Goal: Navigation & Orientation: Find specific page/section

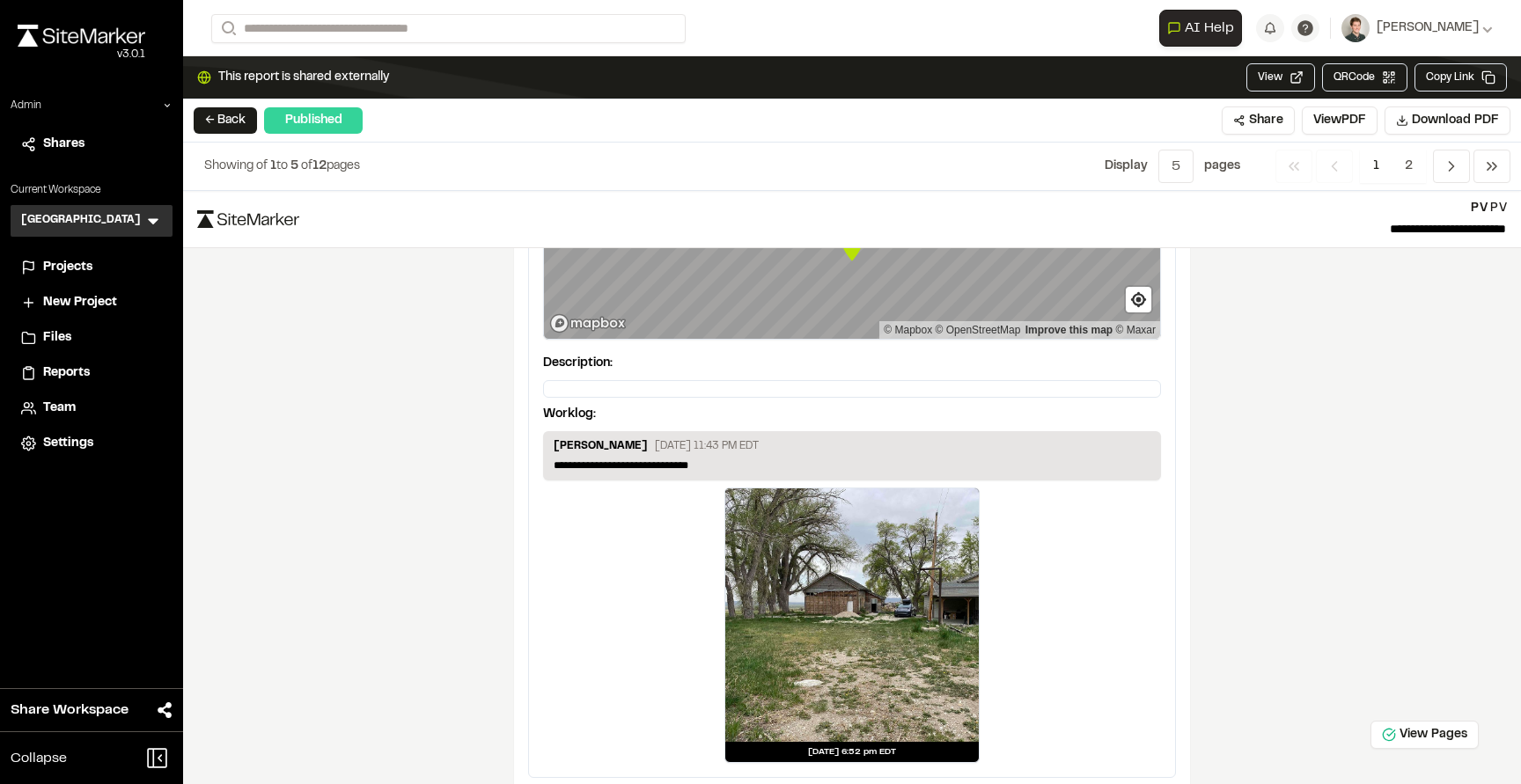
scroll to position [2791, 0]
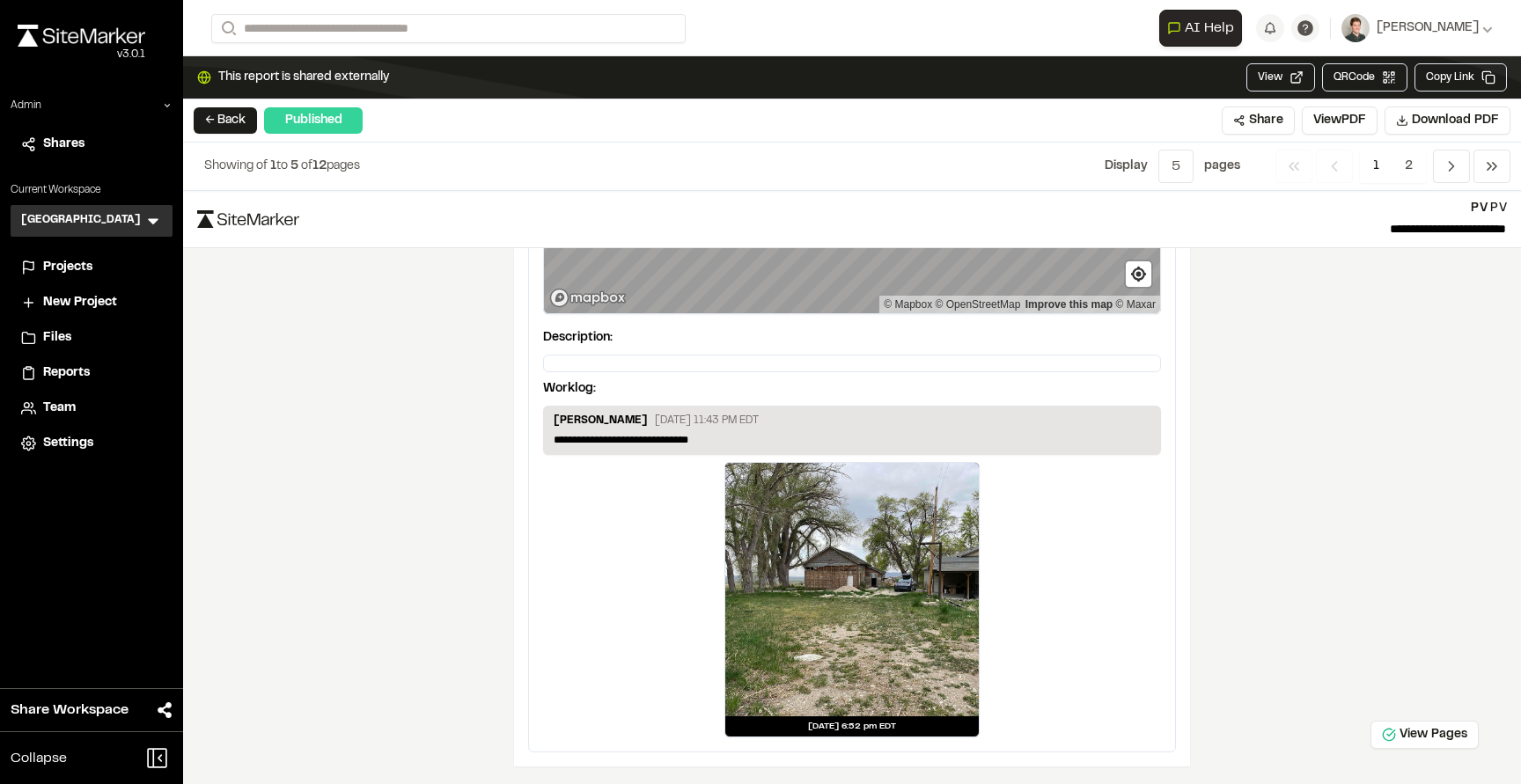
click at [853, 589] on div at bounding box center [852, 589] width 253 height 253
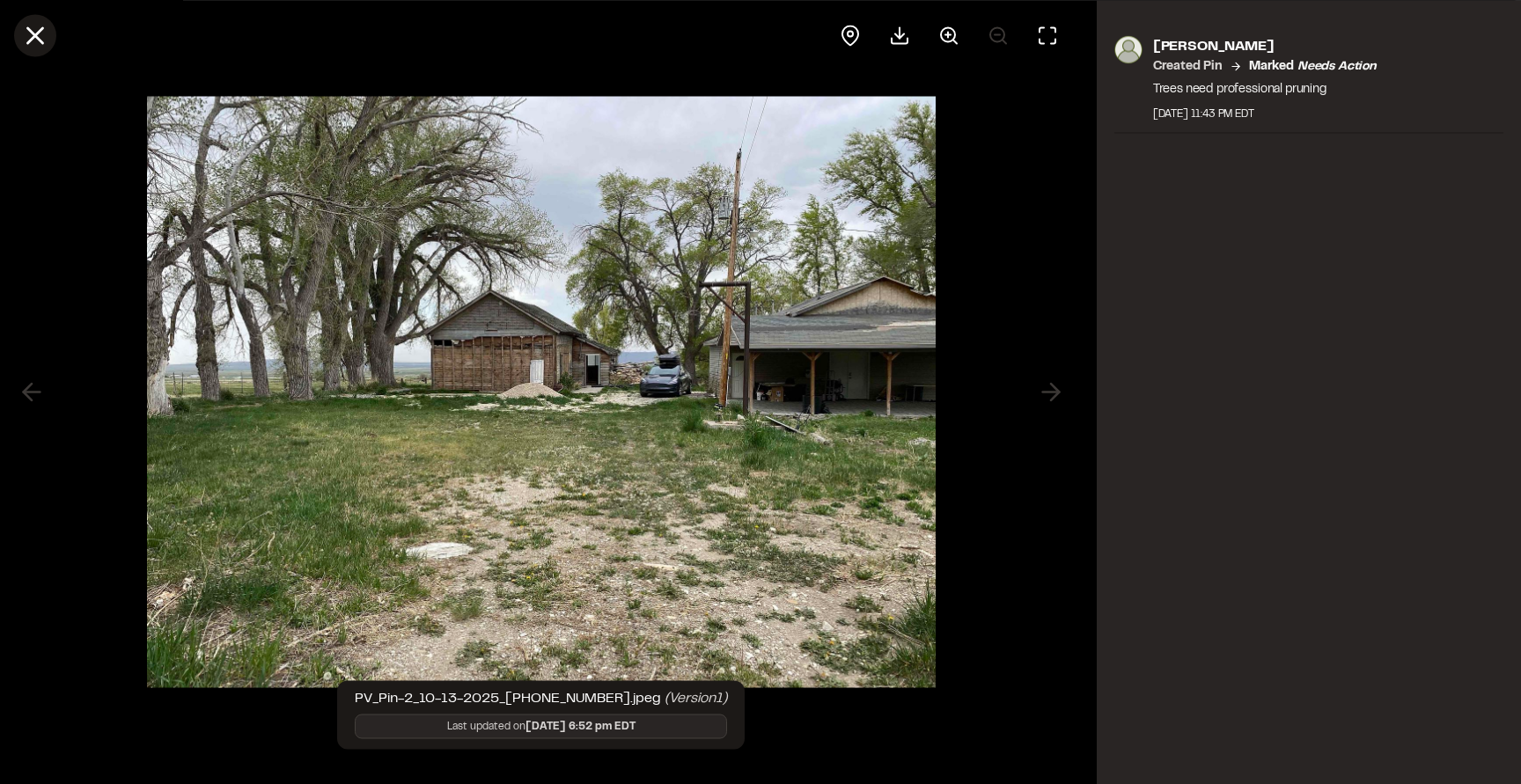
click at [39, 41] on line at bounding box center [35, 35] width 15 height 15
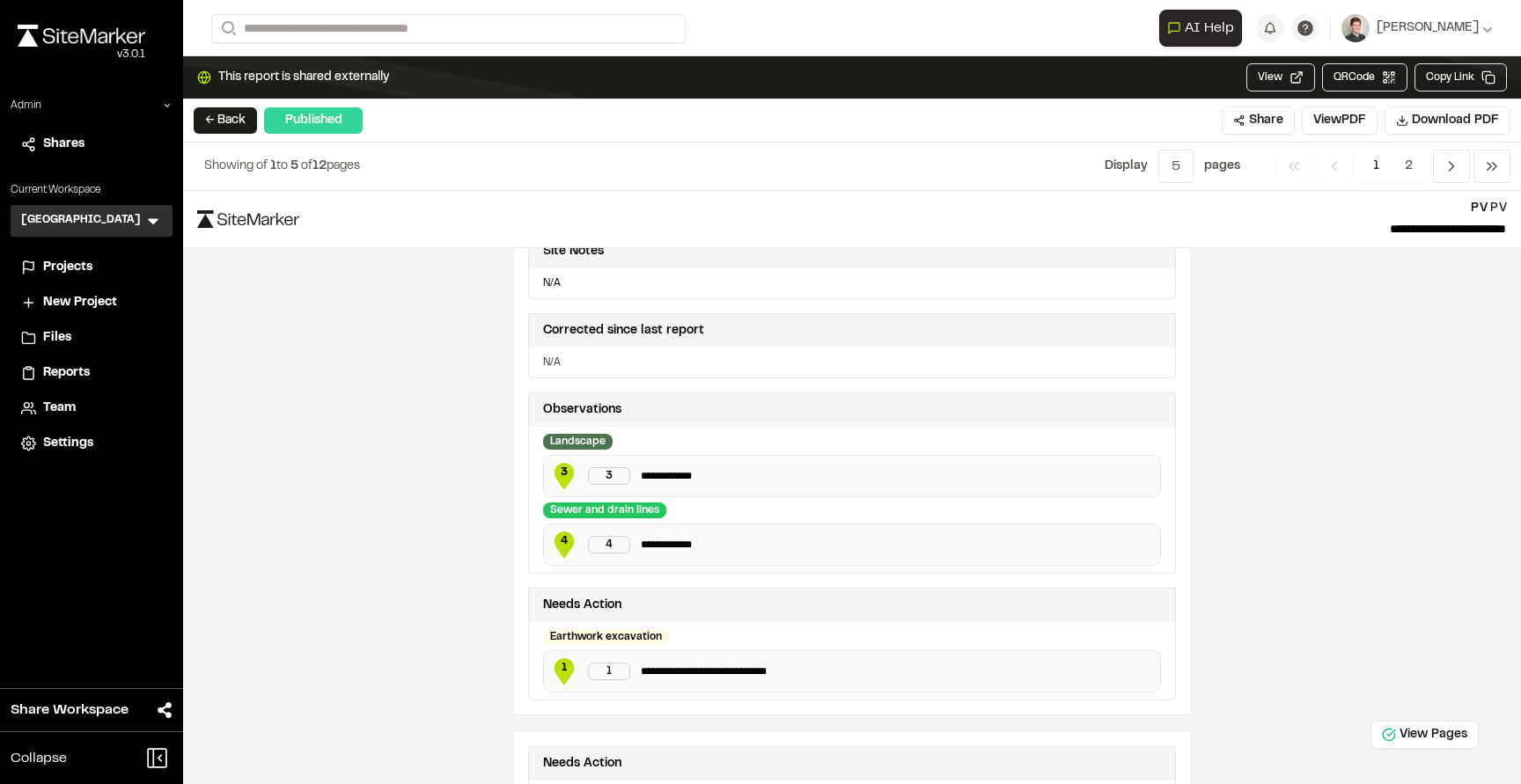
scroll to position [0, 0]
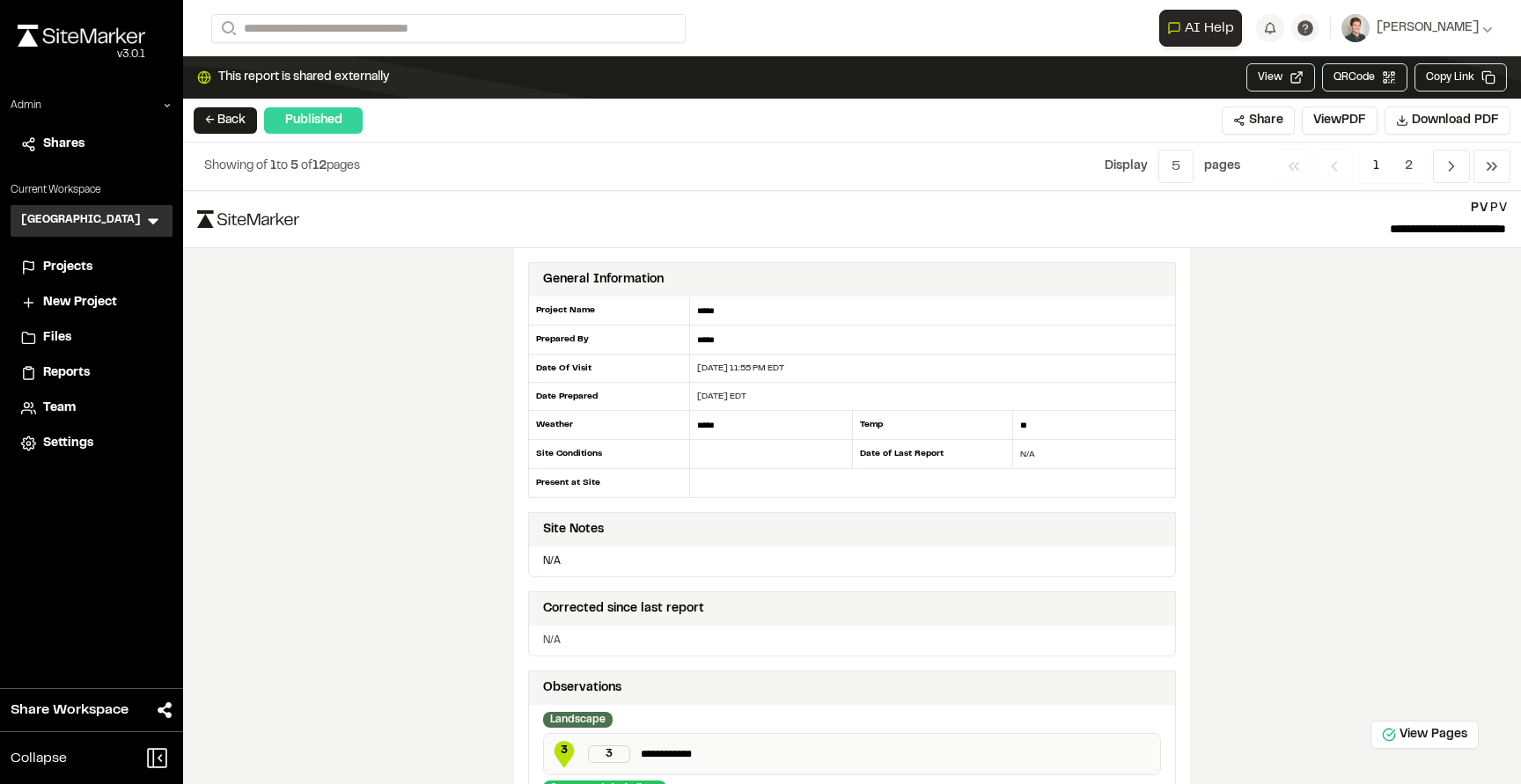
click at [147, 220] on icon at bounding box center [153, 221] width 18 height 18
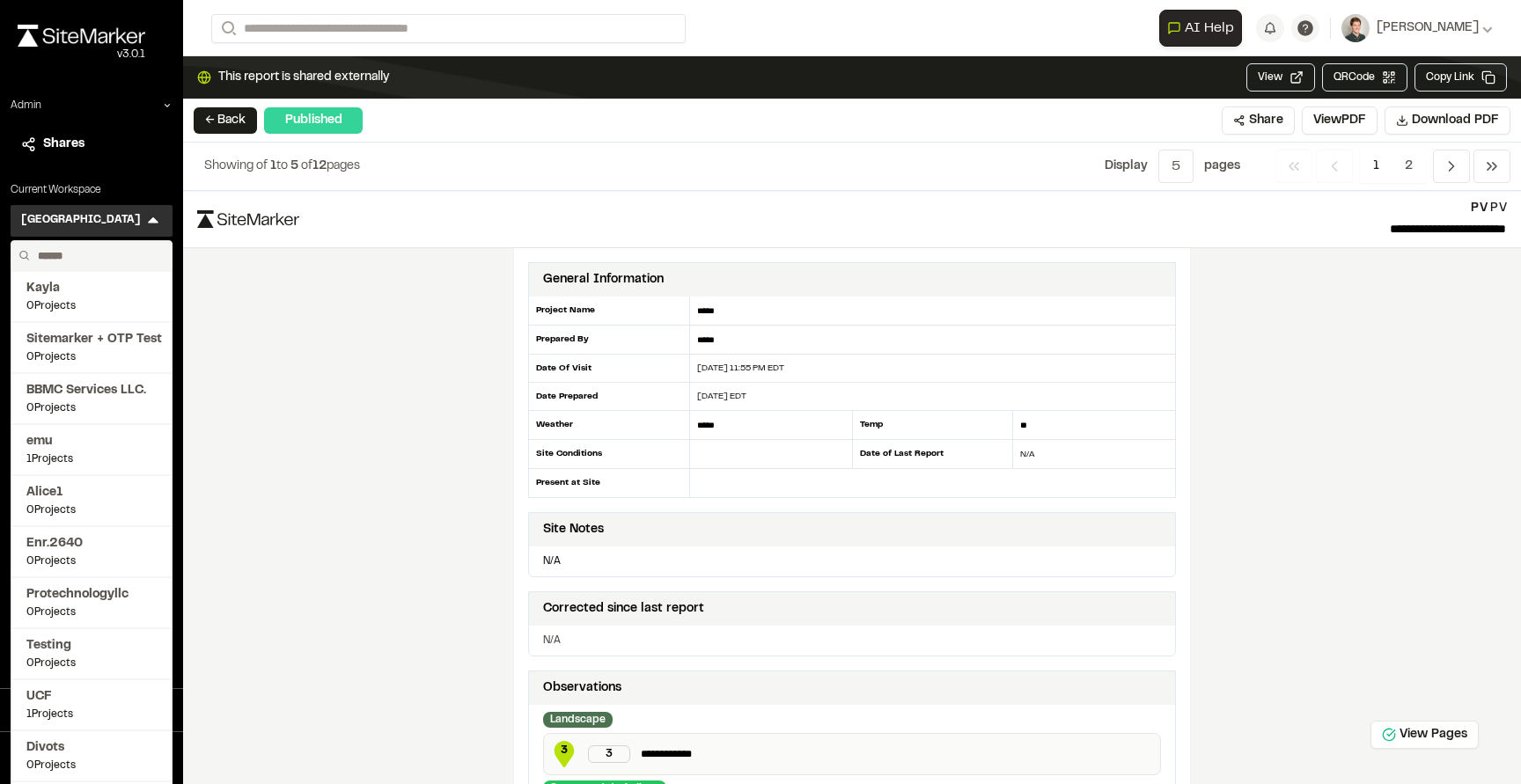
click at [95, 253] on input "text" at bounding box center [97, 256] width 134 height 30
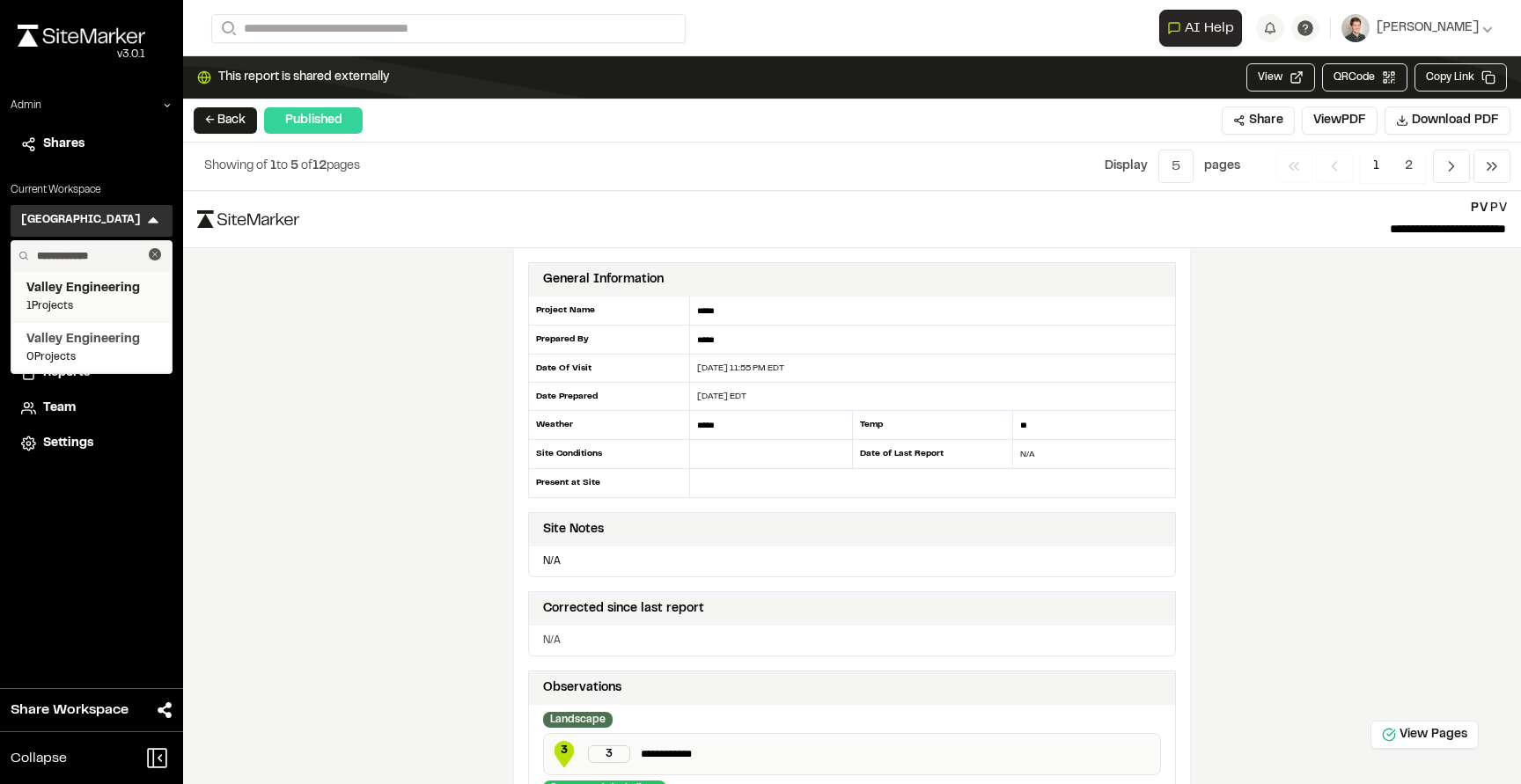
type input "**********"
click at [73, 306] on span "1 Projects" at bounding box center [91, 306] width 130 height 16
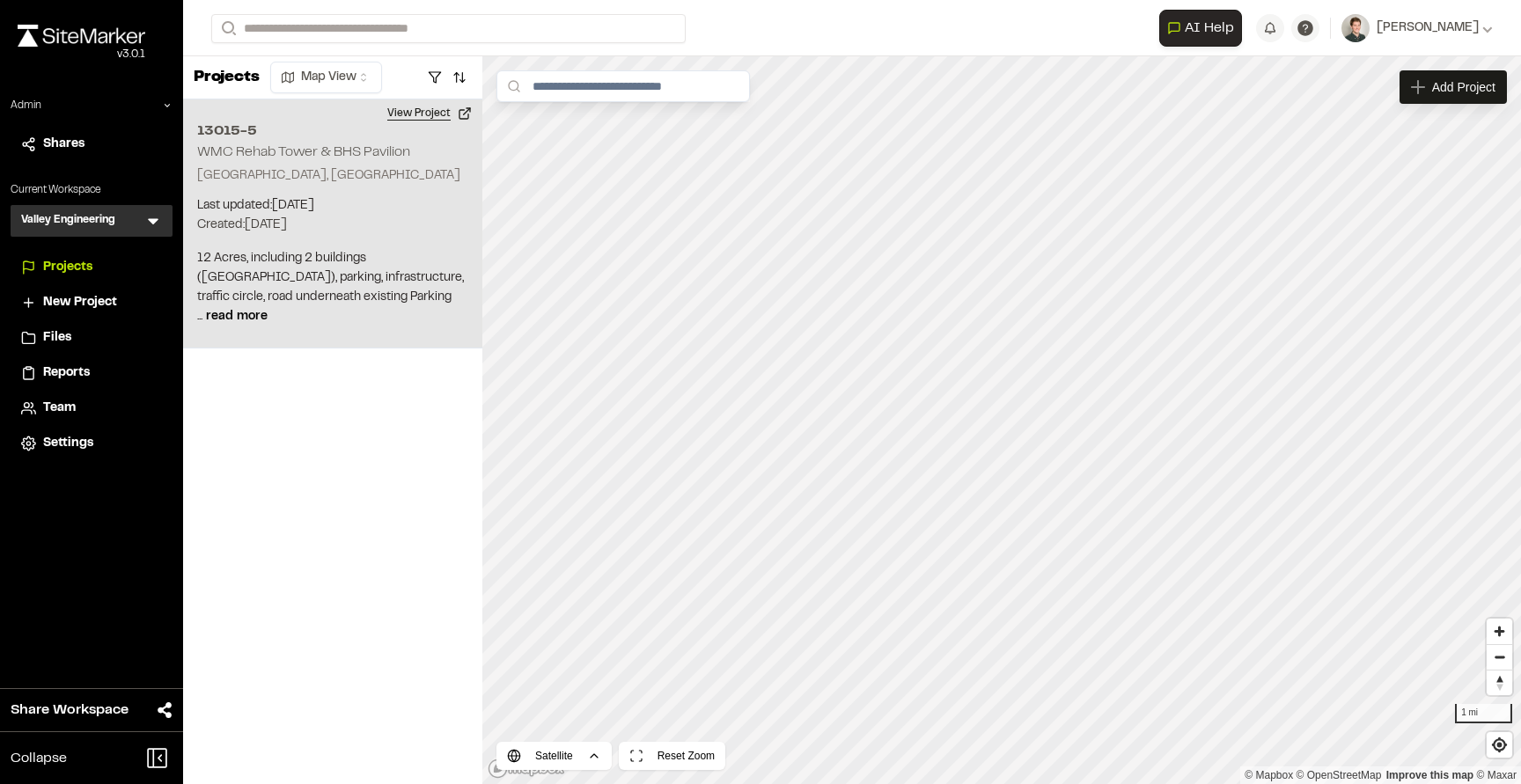
click at [412, 112] on button "View Project" at bounding box center [429, 113] width 105 height 28
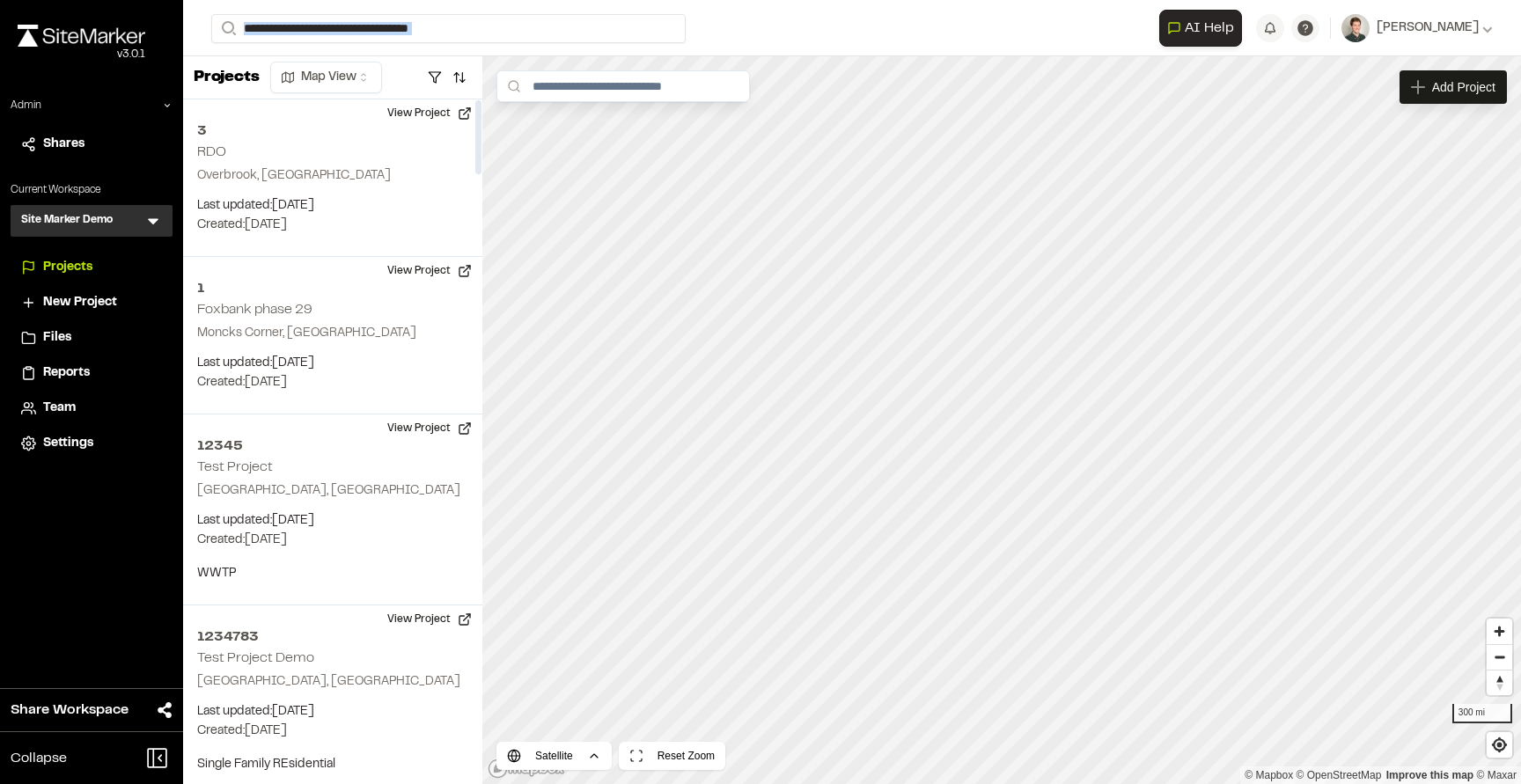
click at [155, 214] on icon at bounding box center [153, 221] width 18 height 18
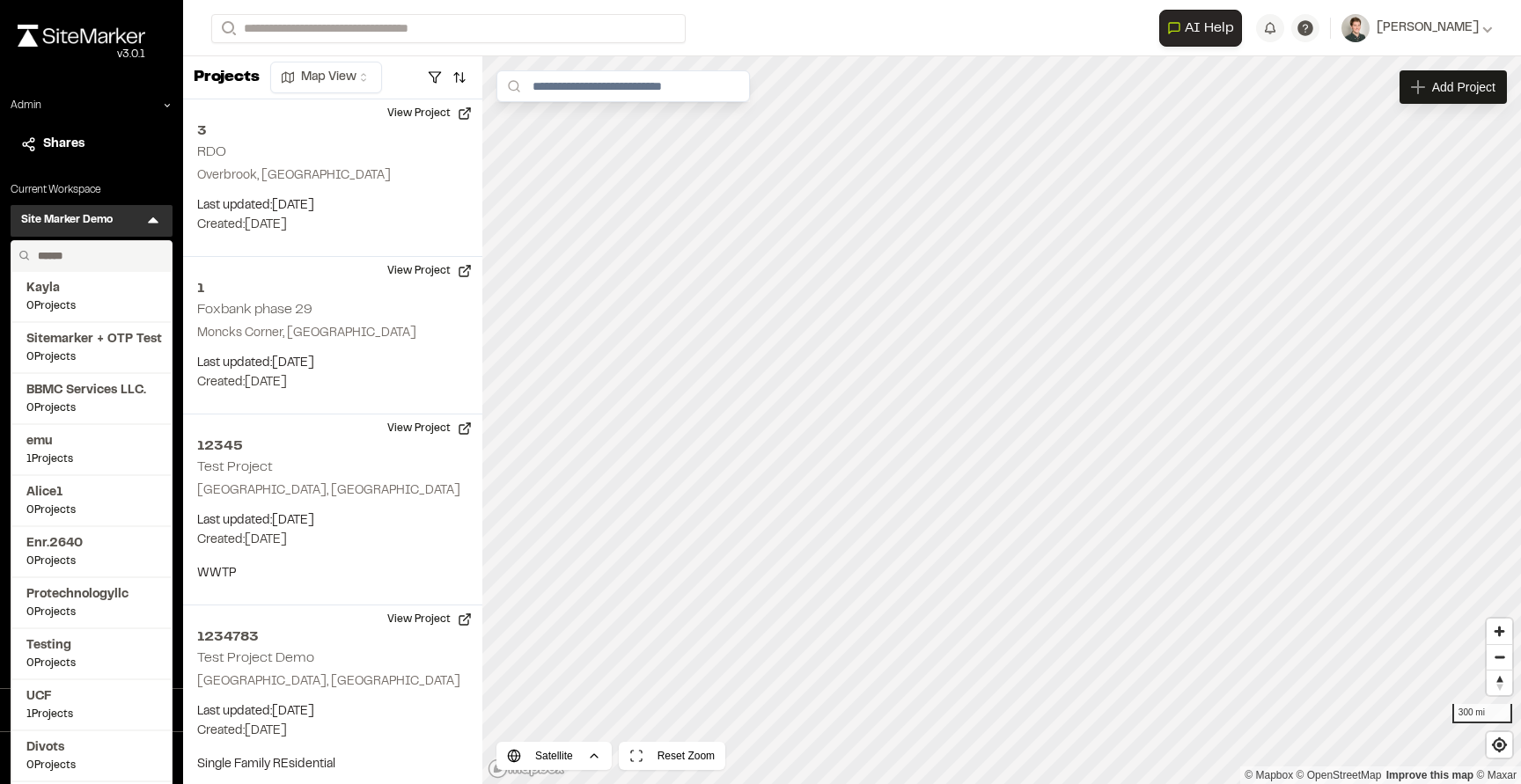
click at [99, 239] on div "Admin Shares Current Workspace Site Marker Demo SM Menu Kayla 0 Projects Sitema…" at bounding box center [91, 279] width 183 height 363
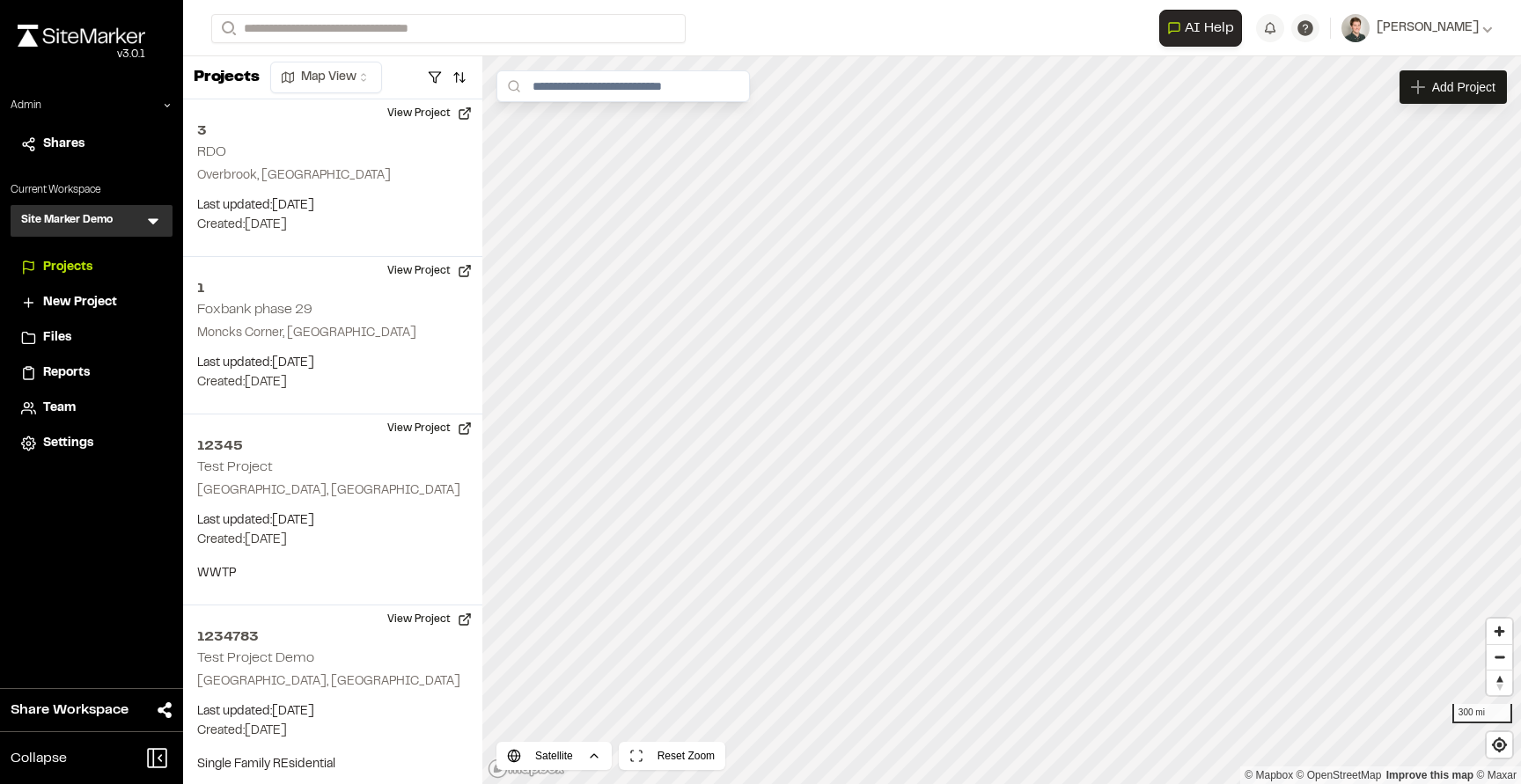
click at [154, 228] on icon at bounding box center [153, 221] width 18 height 18
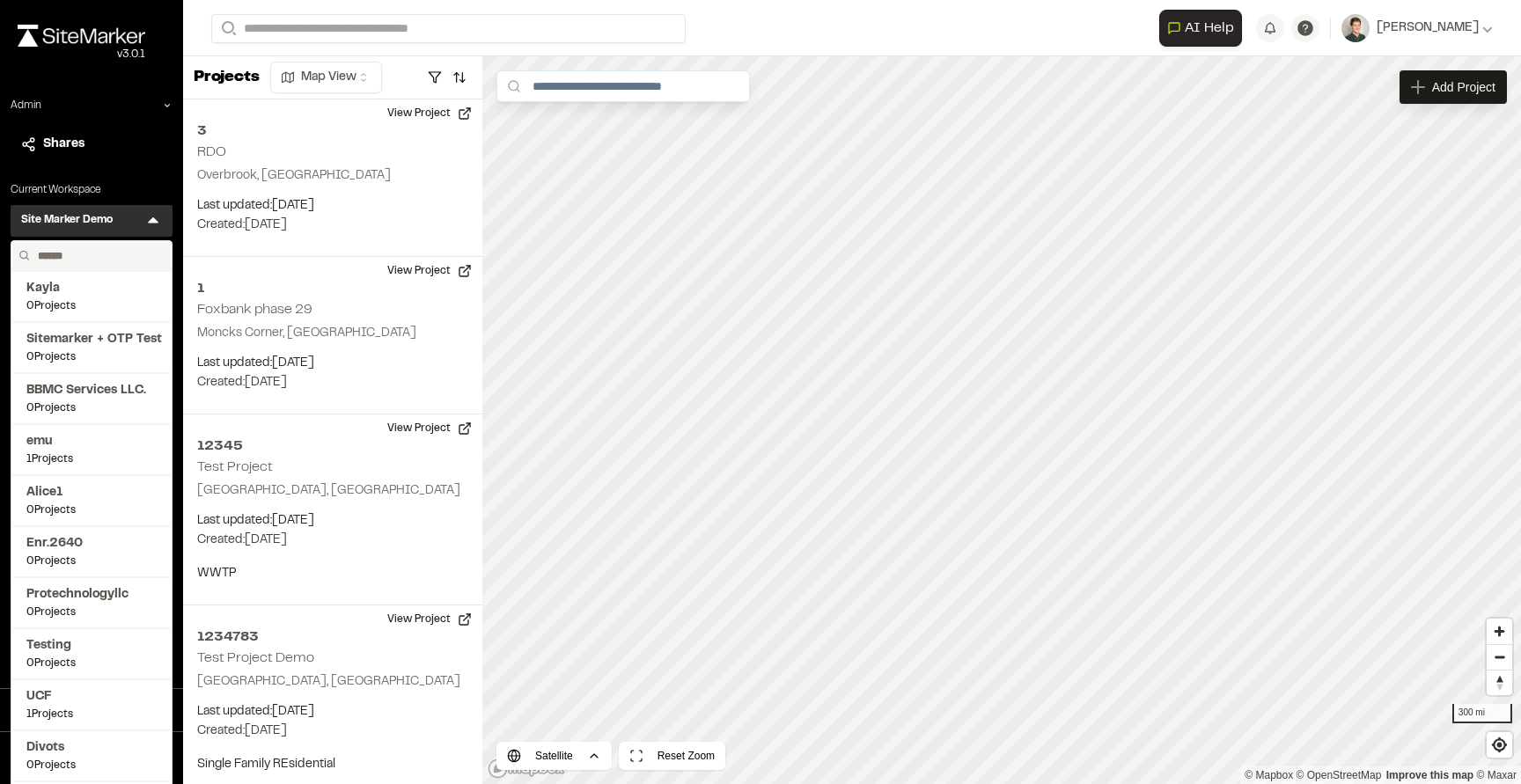
click at [98, 257] on input "text" at bounding box center [97, 256] width 134 height 30
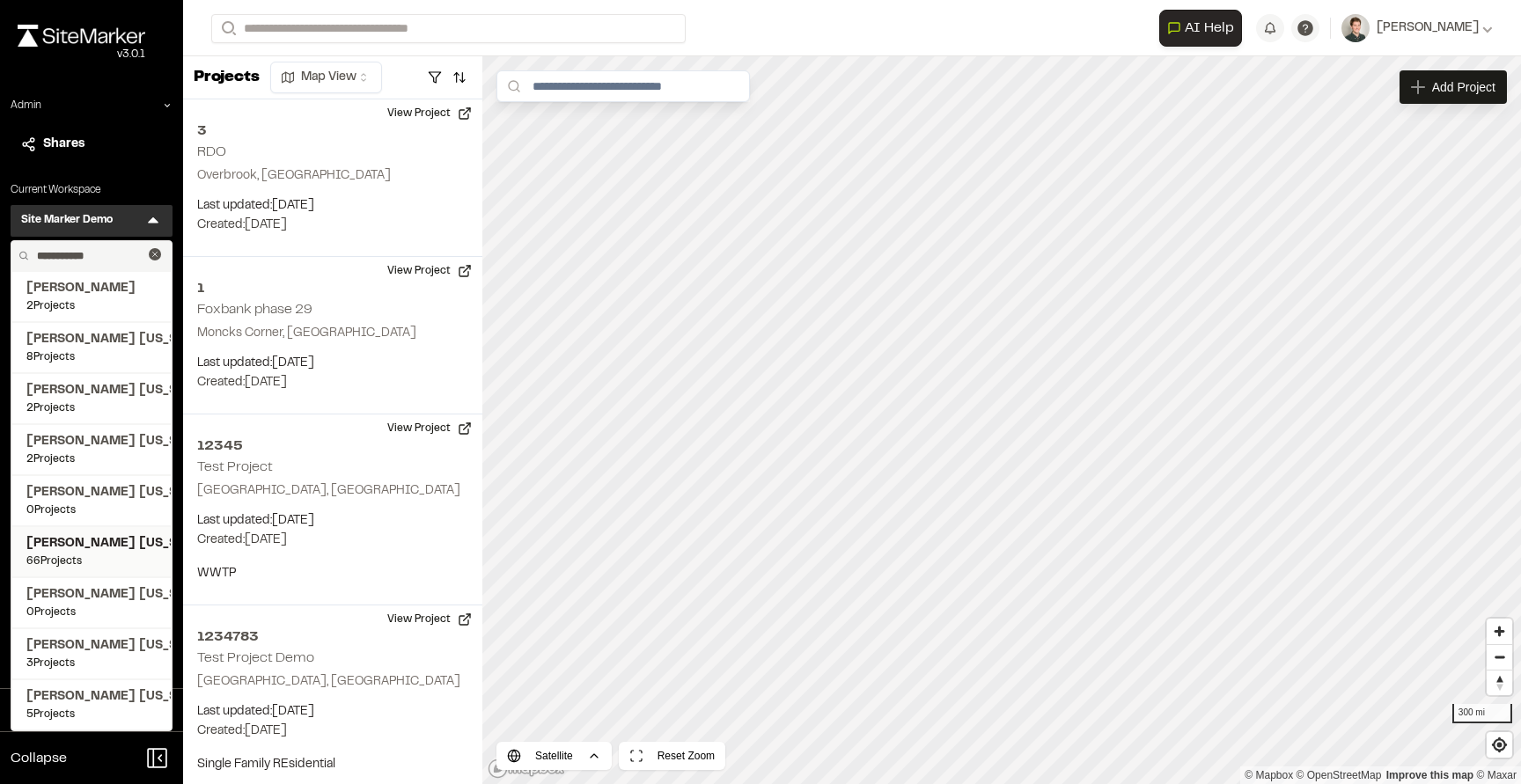
type input "**********"
click at [89, 550] on span "[PERSON_NAME] [US_STATE]" at bounding box center [91, 543] width 130 height 19
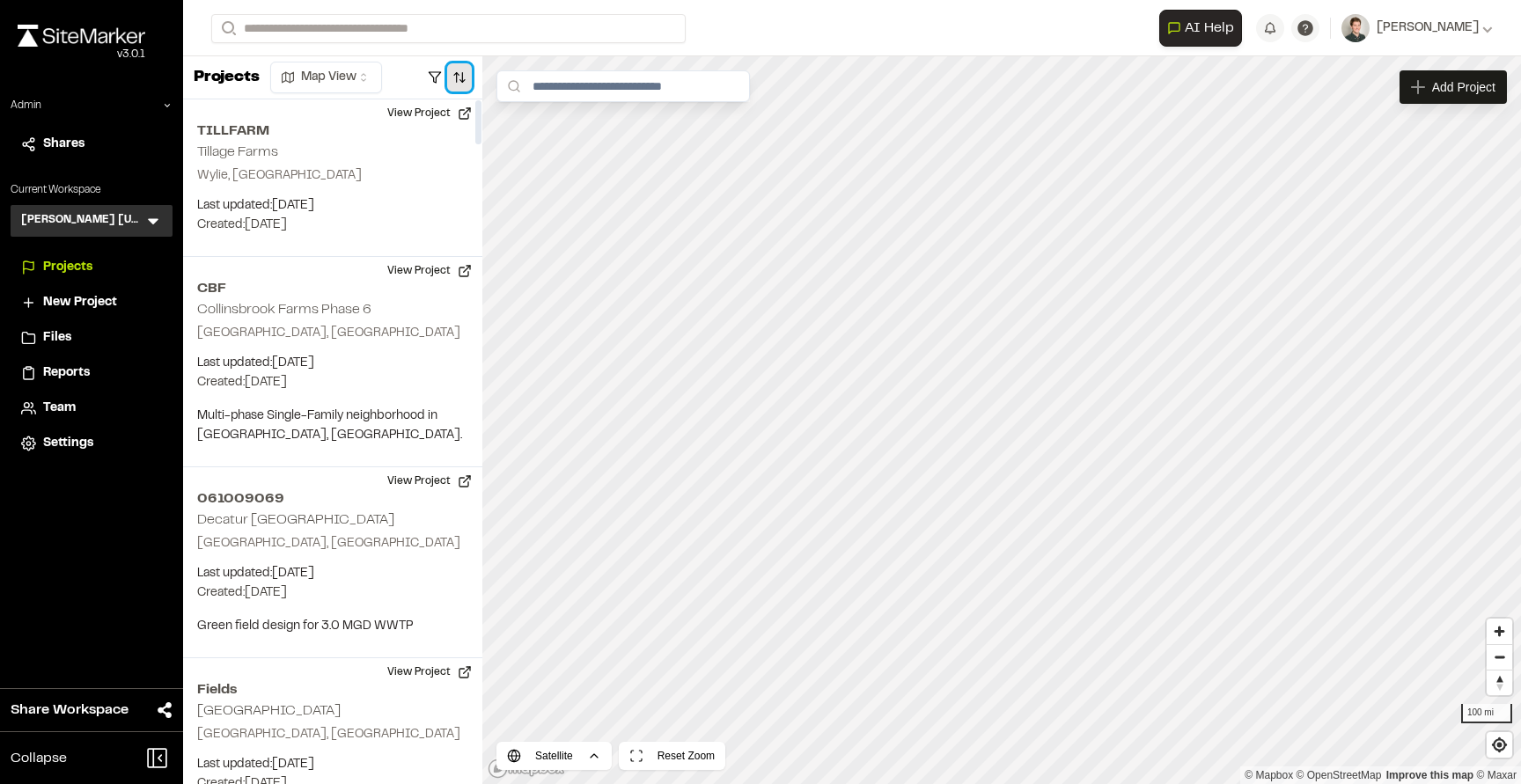
click at [453, 80] on button "button" at bounding box center [459, 78] width 25 height 28
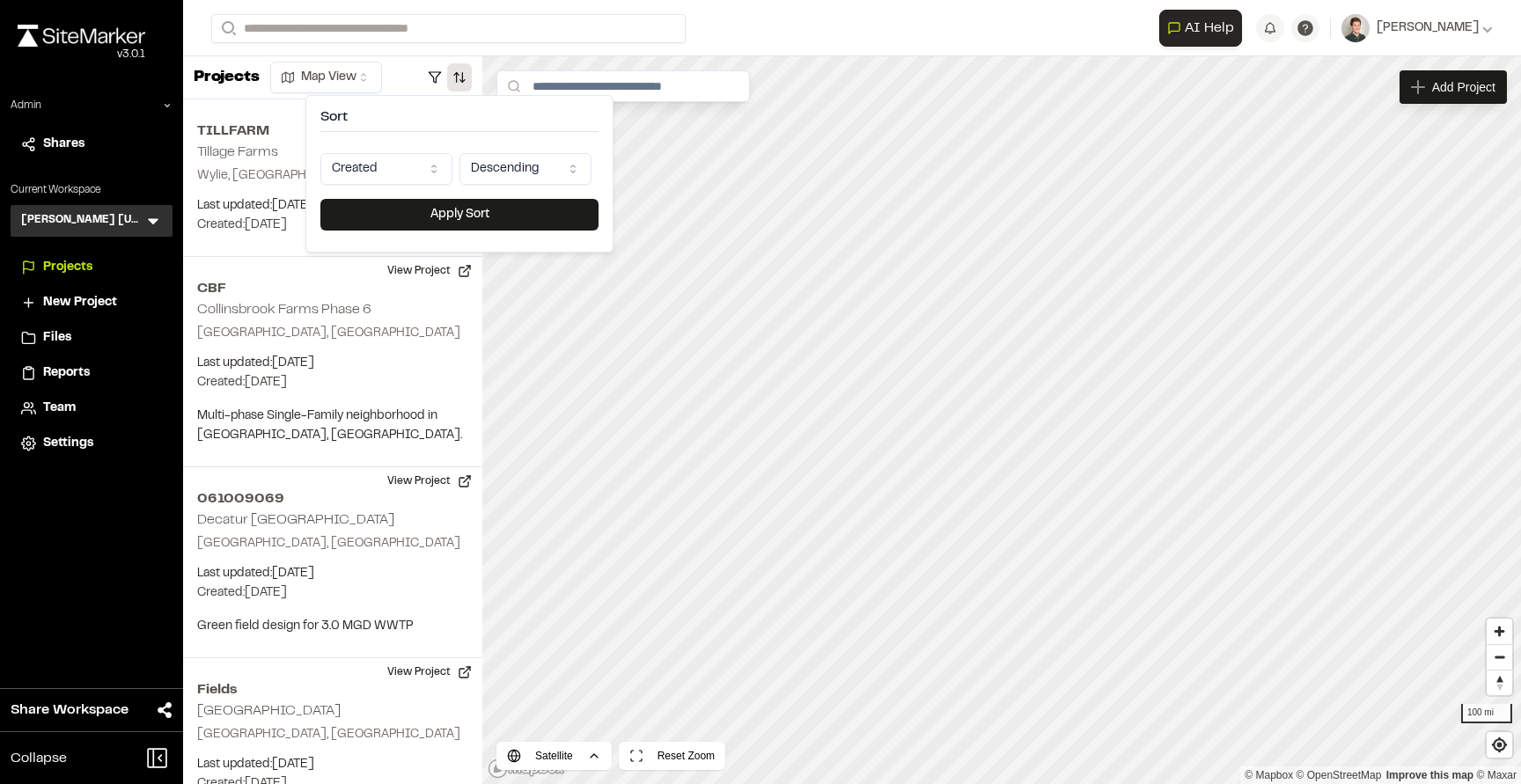
click at [396, 164] on html "Close sidebar v 3.0.1 Admin Shares Current Workspace Kimley Horn Texas KH Menu …" at bounding box center [760, 392] width 1521 height 784
click at [381, 185] on html "Close sidebar v 3.0.1 Admin Shares Current Workspace Kimley Horn Texas KH Menu …" at bounding box center [760, 392] width 1521 height 784
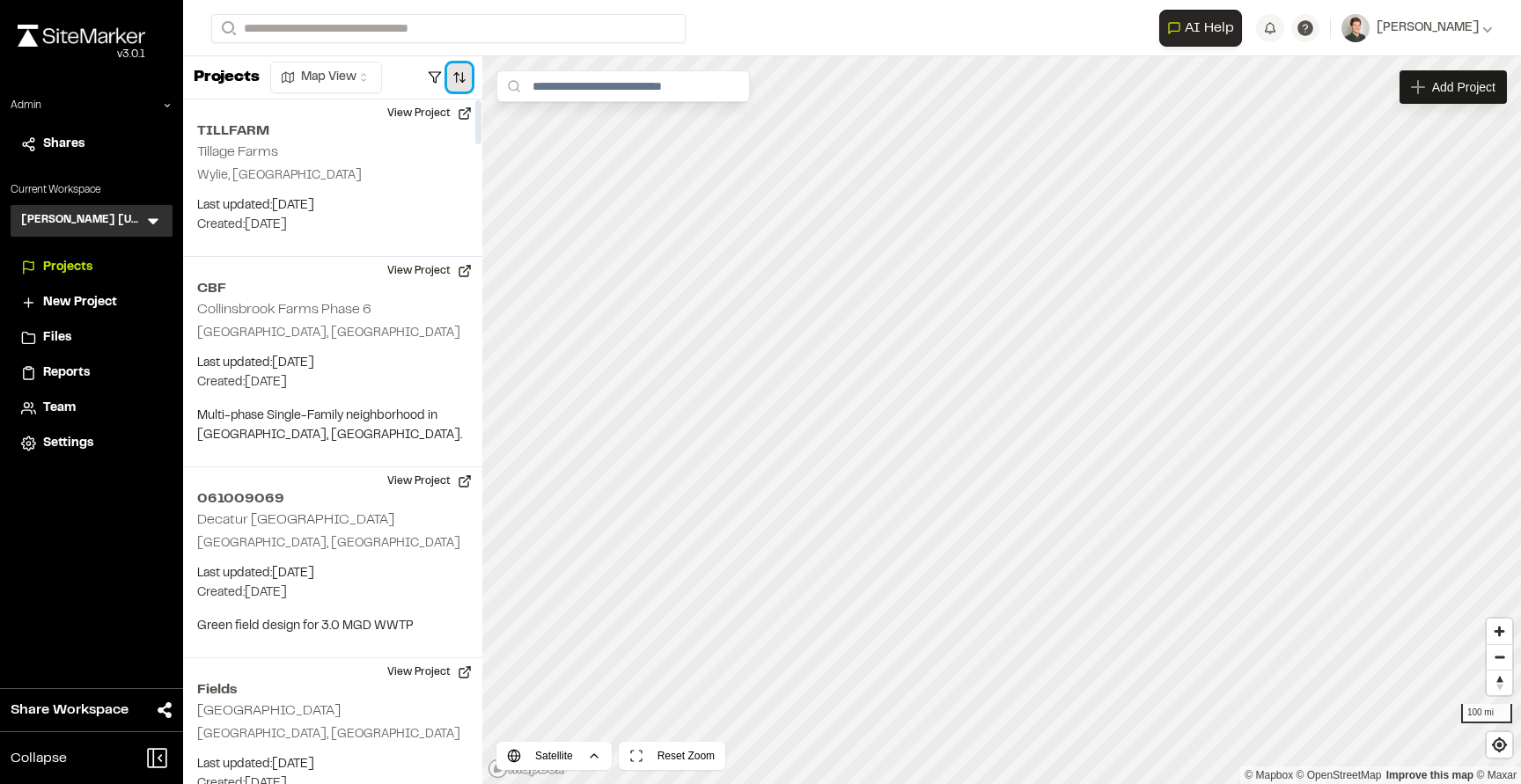
click at [458, 87] on button "button" at bounding box center [459, 78] width 25 height 28
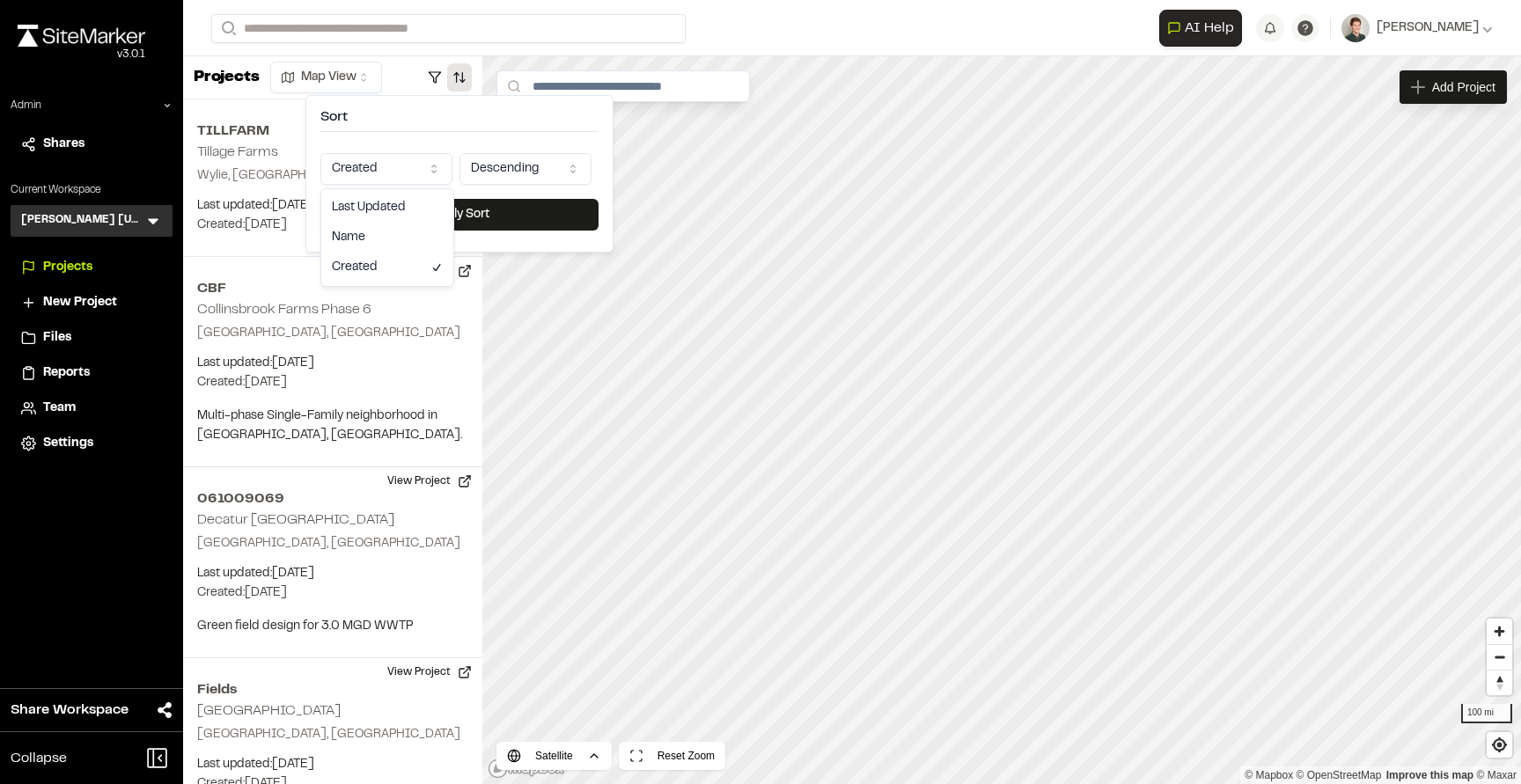
click at [404, 158] on html "Close sidebar v 3.0.1 Admin Shares Current Workspace Kimley Horn Texas KH Menu …" at bounding box center [760, 392] width 1521 height 784
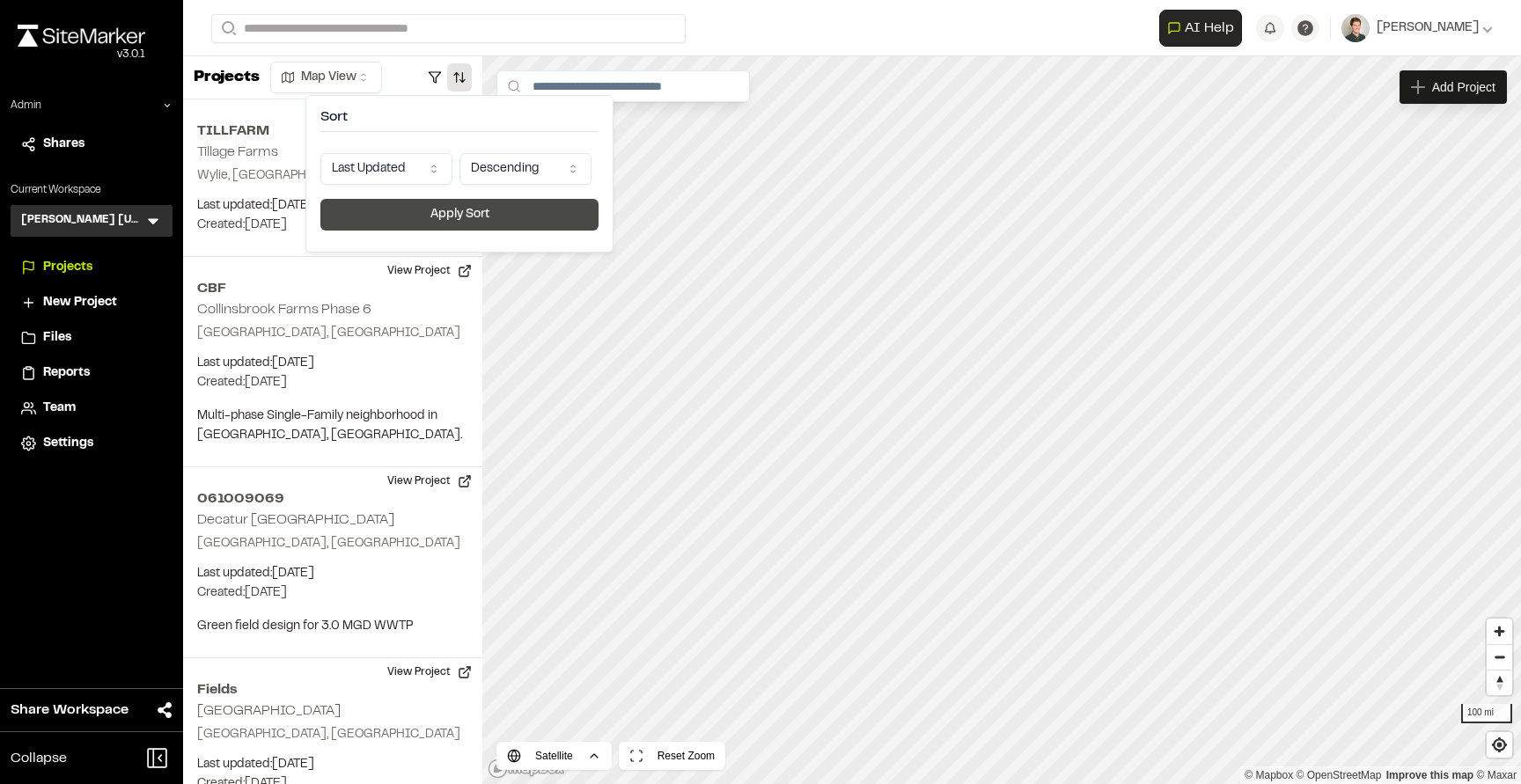
click at [394, 218] on button "Apply Sort" at bounding box center [459, 215] width 278 height 32
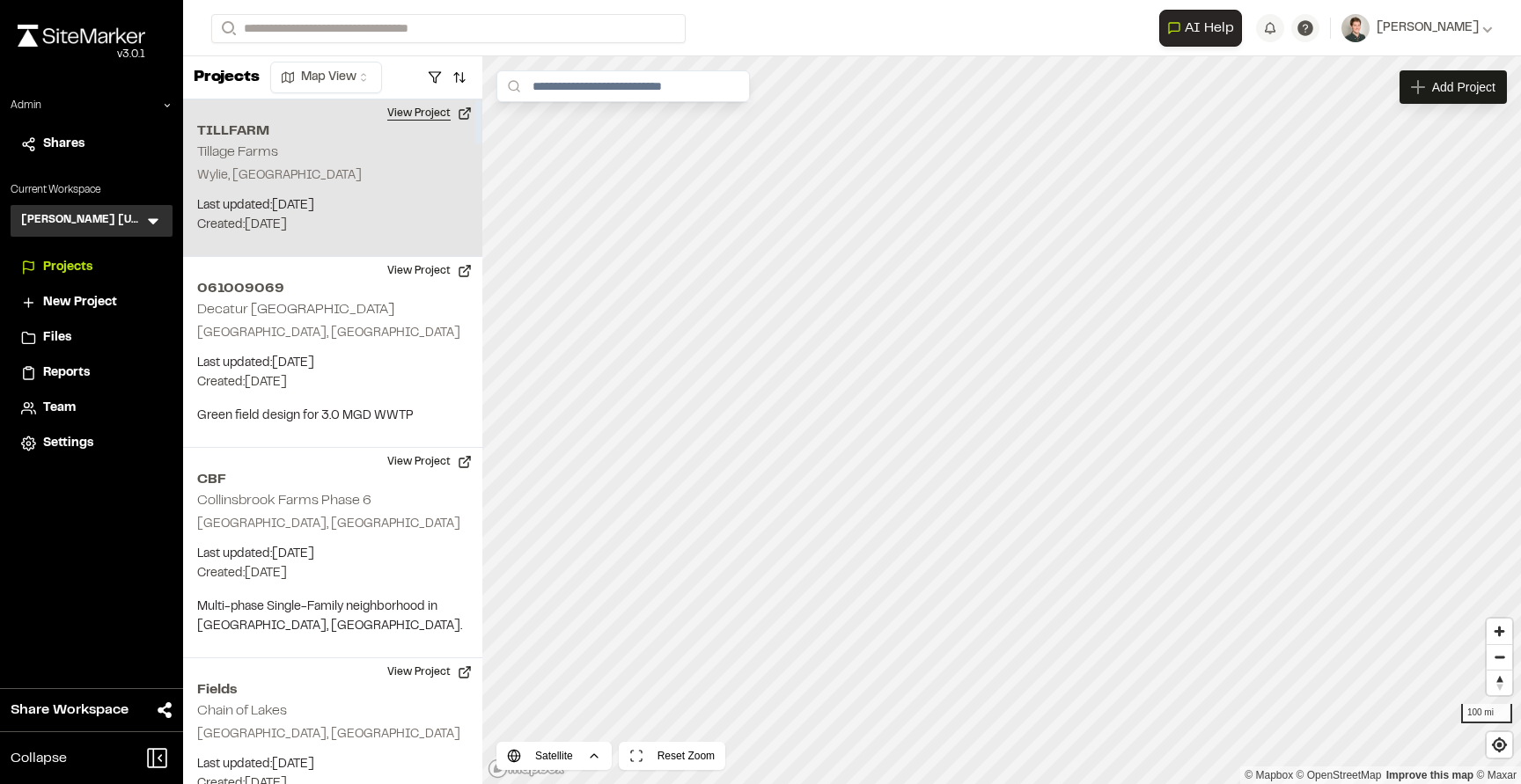
click at [414, 108] on button "View Project" at bounding box center [429, 113] width 105 height 28
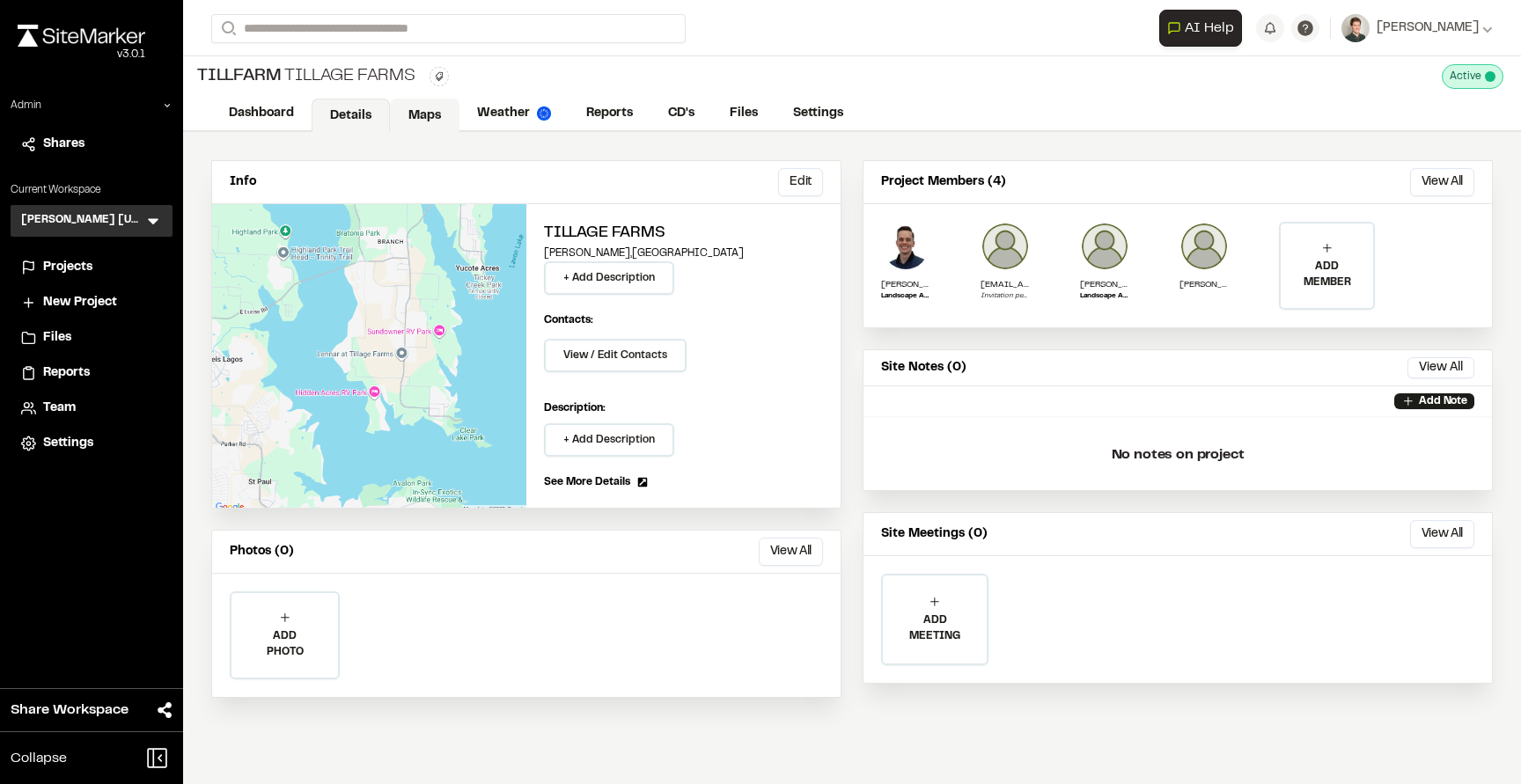
click at [437, 117] on link "Maps" at bounding box center [424, 115] width 70 height 34
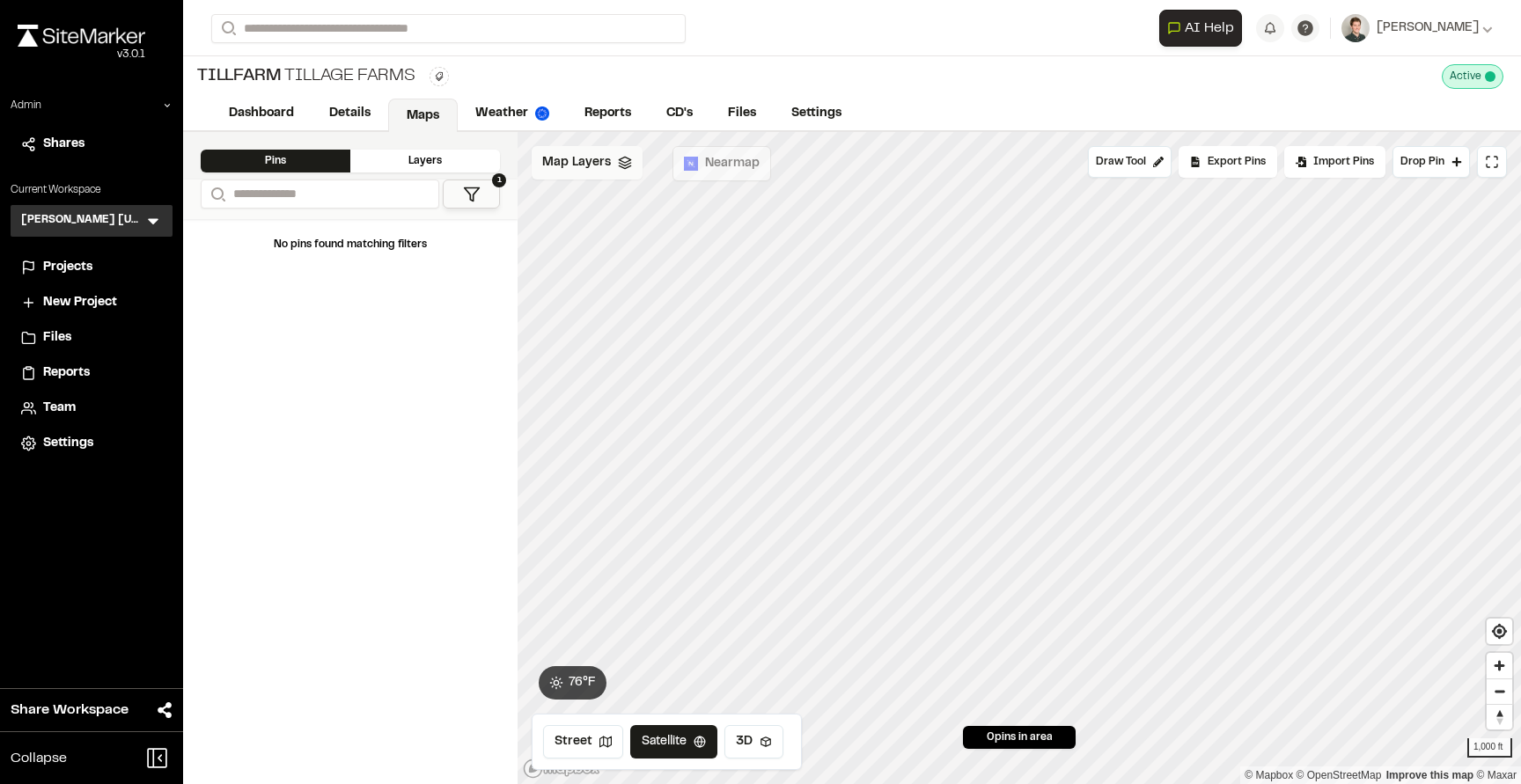
click at [565, 178] on div "Map Layers" at bounding box center [586, 163] width 111 height 34
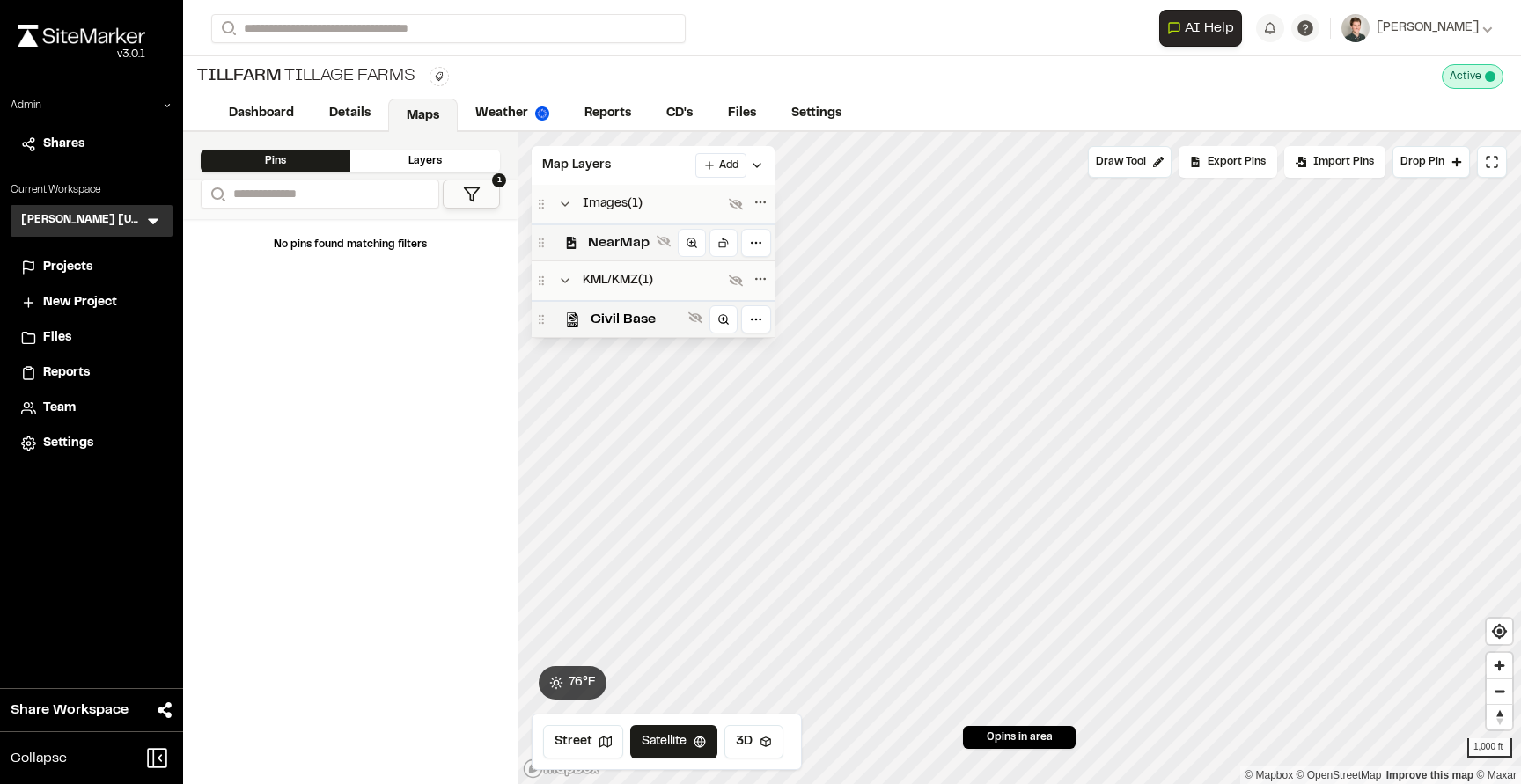
click at [578, 247] on div "NearMap" at bounding box center [652, 242] width 243 height 37
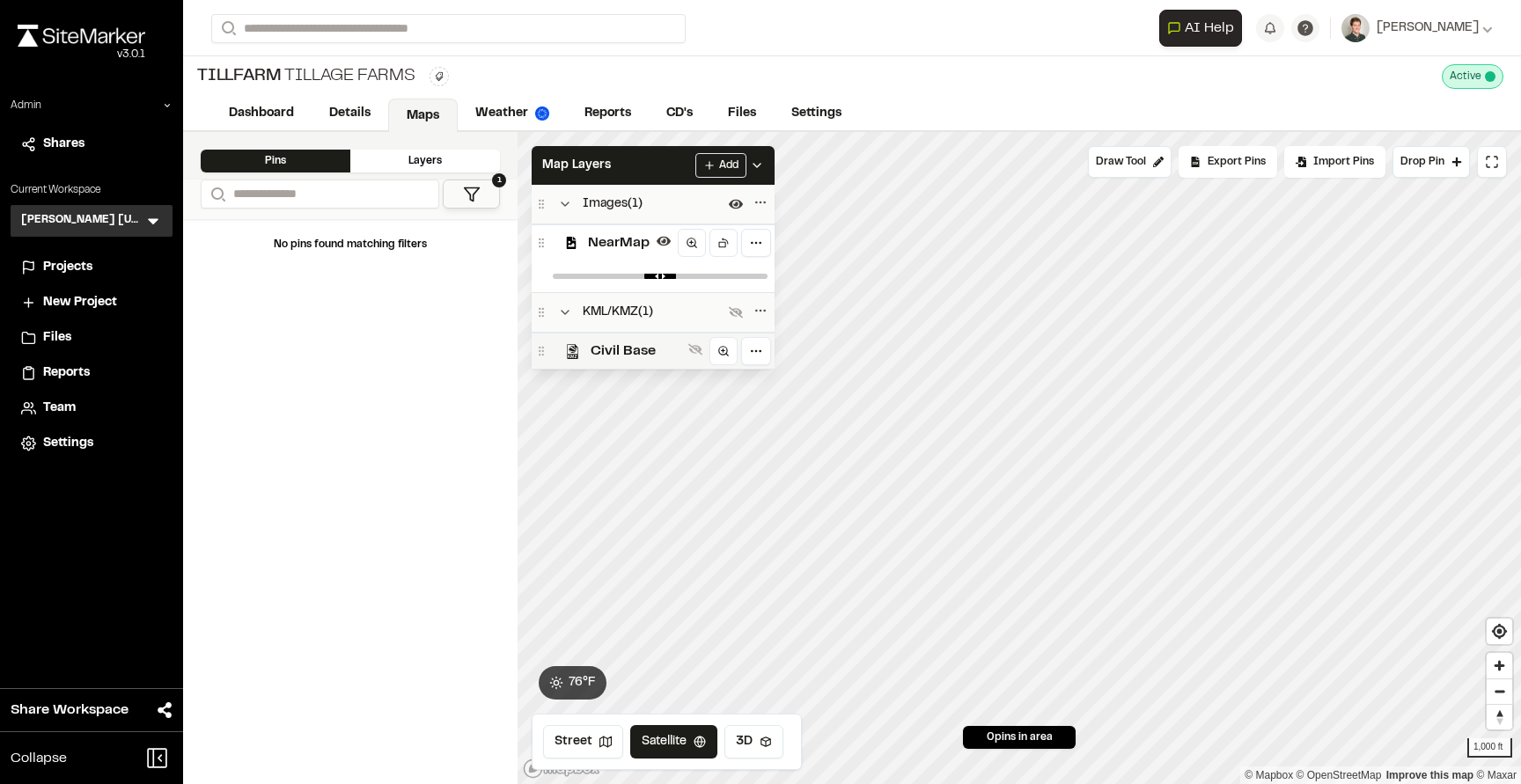
click at [594, 348] on span "Civil Base" at bounding box center [636, 351] width 90 height 21
click at [621, 173] on div "Map Layers Add" at bounding box center [652, 165] width 243 height 39
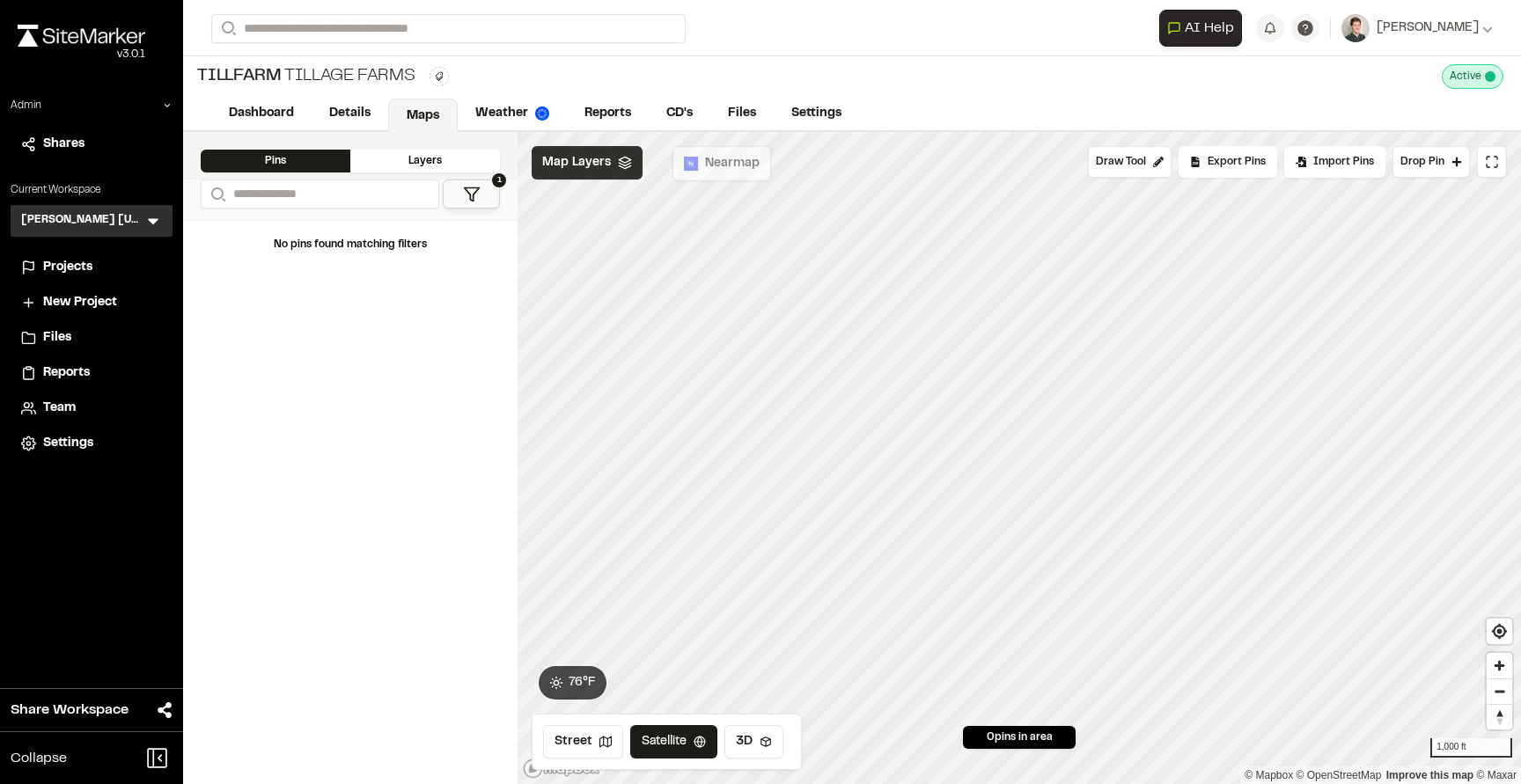
click at [585, 165] on span "Map Layers" at bounding box center [576, 163] width 69 height 19
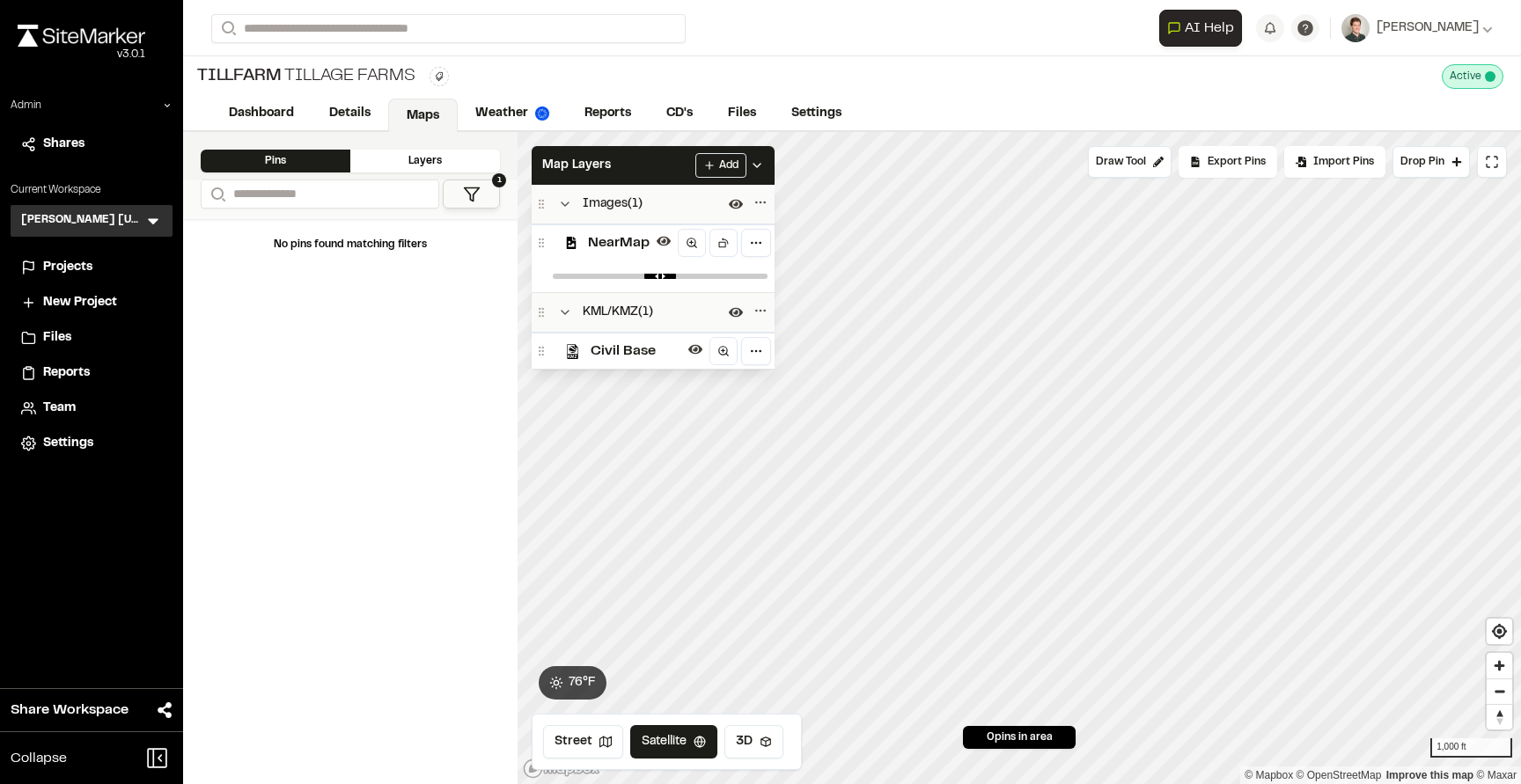
click at [606, 341] on span "Civil Base" at bounding box center [636, 351] width 90 height 21
click at [613, 250] on span "NearMap" at bounding box center [619, 242] width 62 height 21
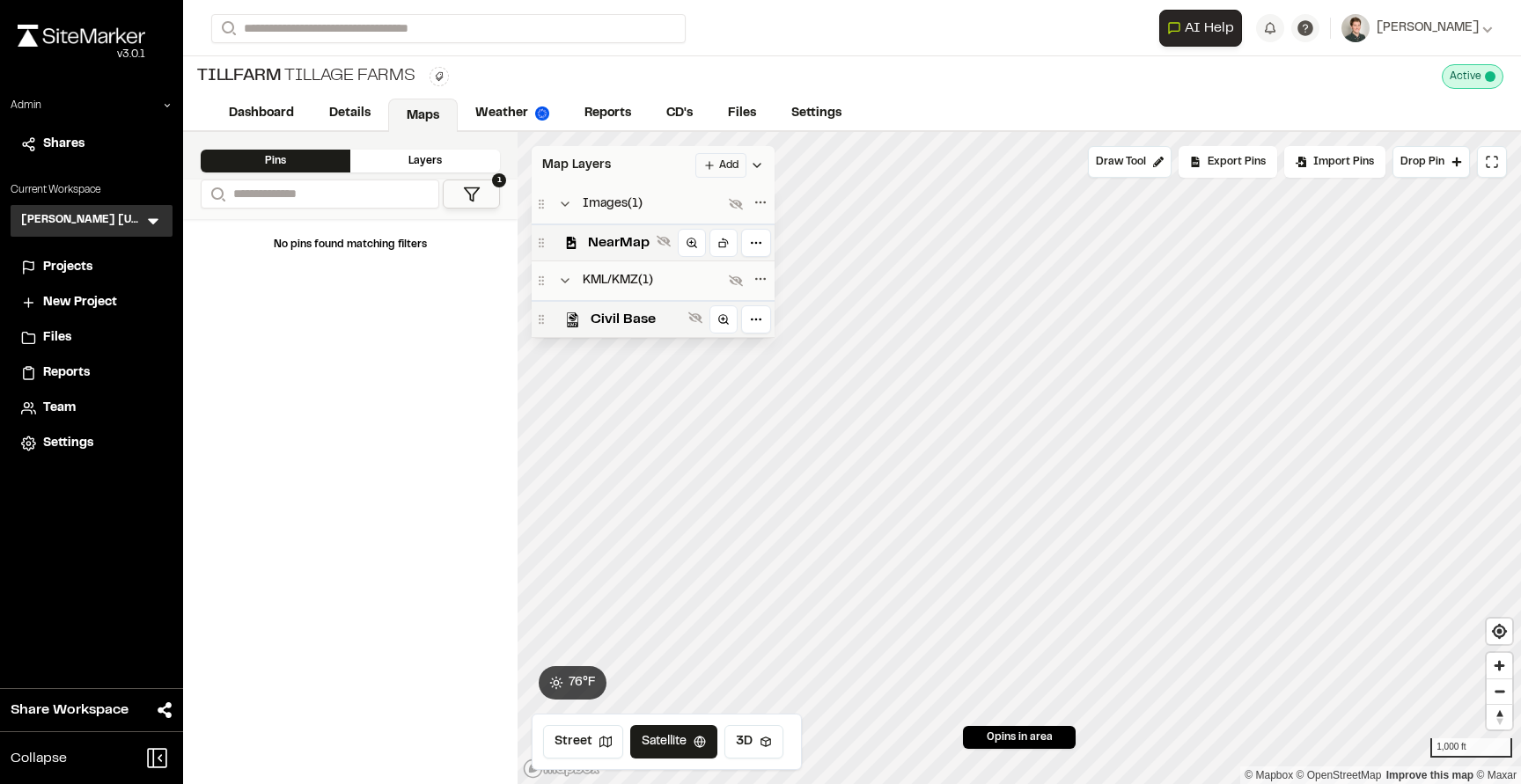
click at [617, 169] on div "Map Layers Add" at bounding box center [652, 165] width 243 height 39
click at [77, 270] on span "Projects" at bounding box center [68, 267] width 50 height 19
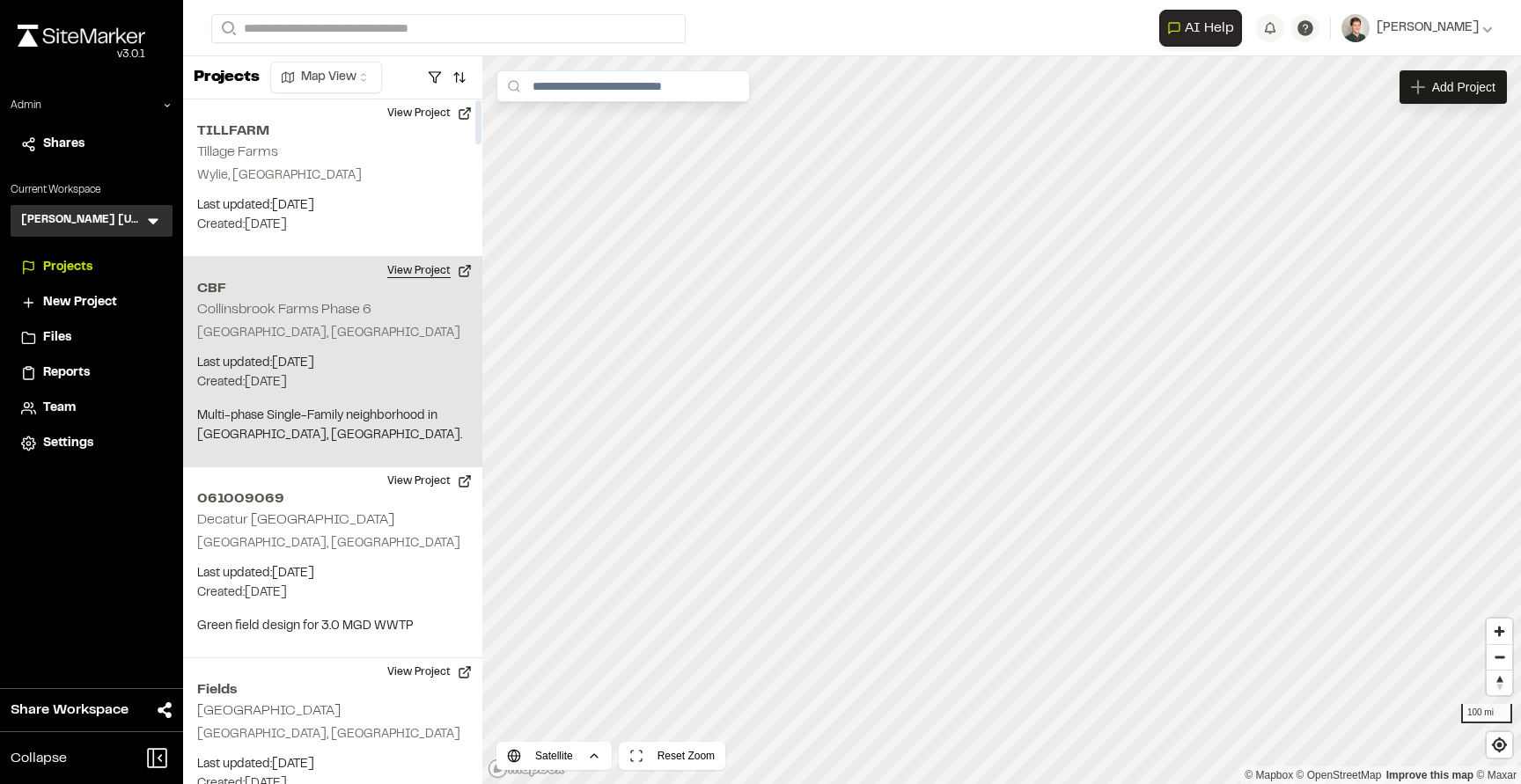
click at [430, 273] on button "View Project" at bounding box center [429, 271] width 105 height 28
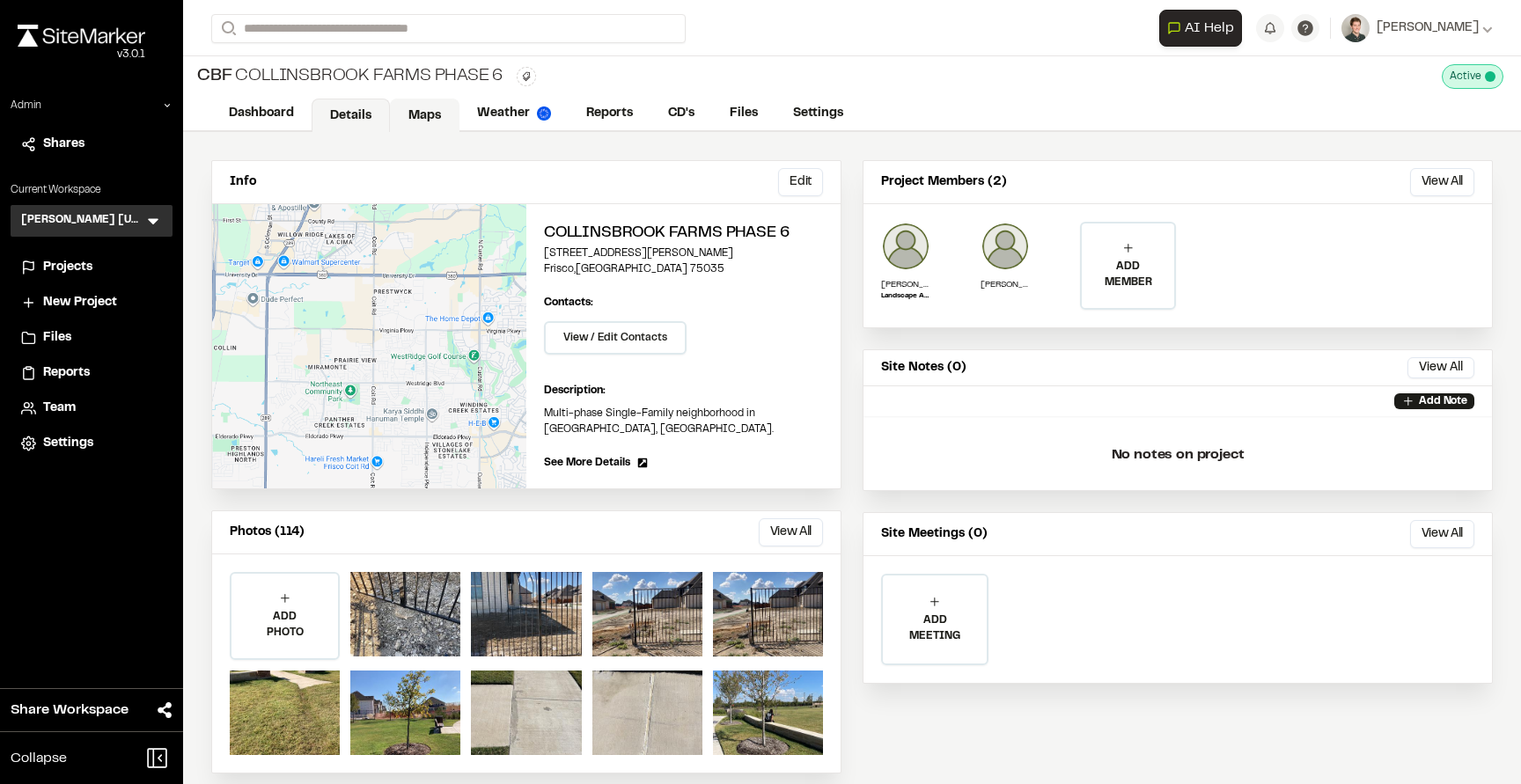
click at [404, 105] on link "Maps" at bounding box center [424, 115] width 70 height 34
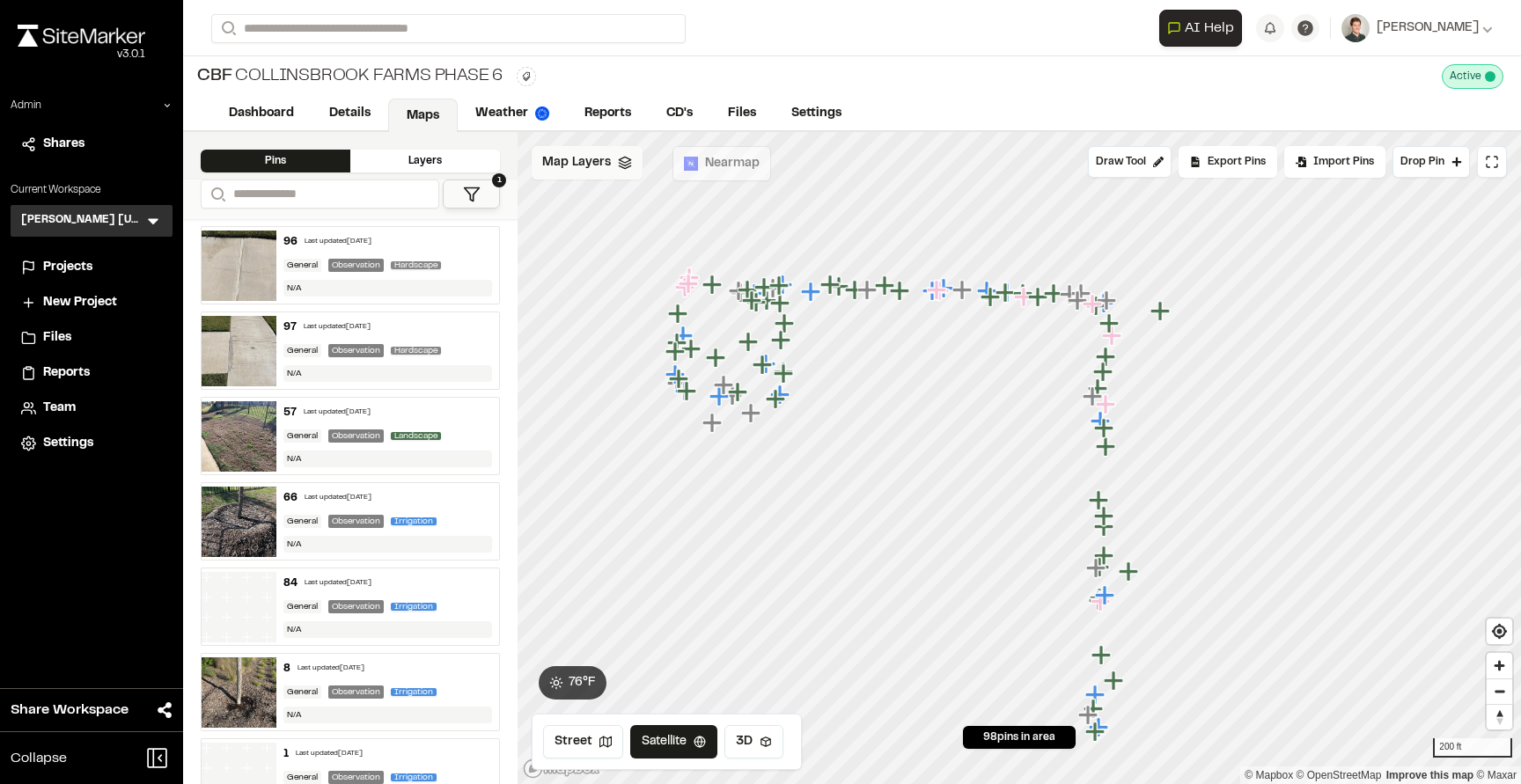
click at [590, 162] on span "Map Layers" at bounding box center [576, 163] width 69 height 19
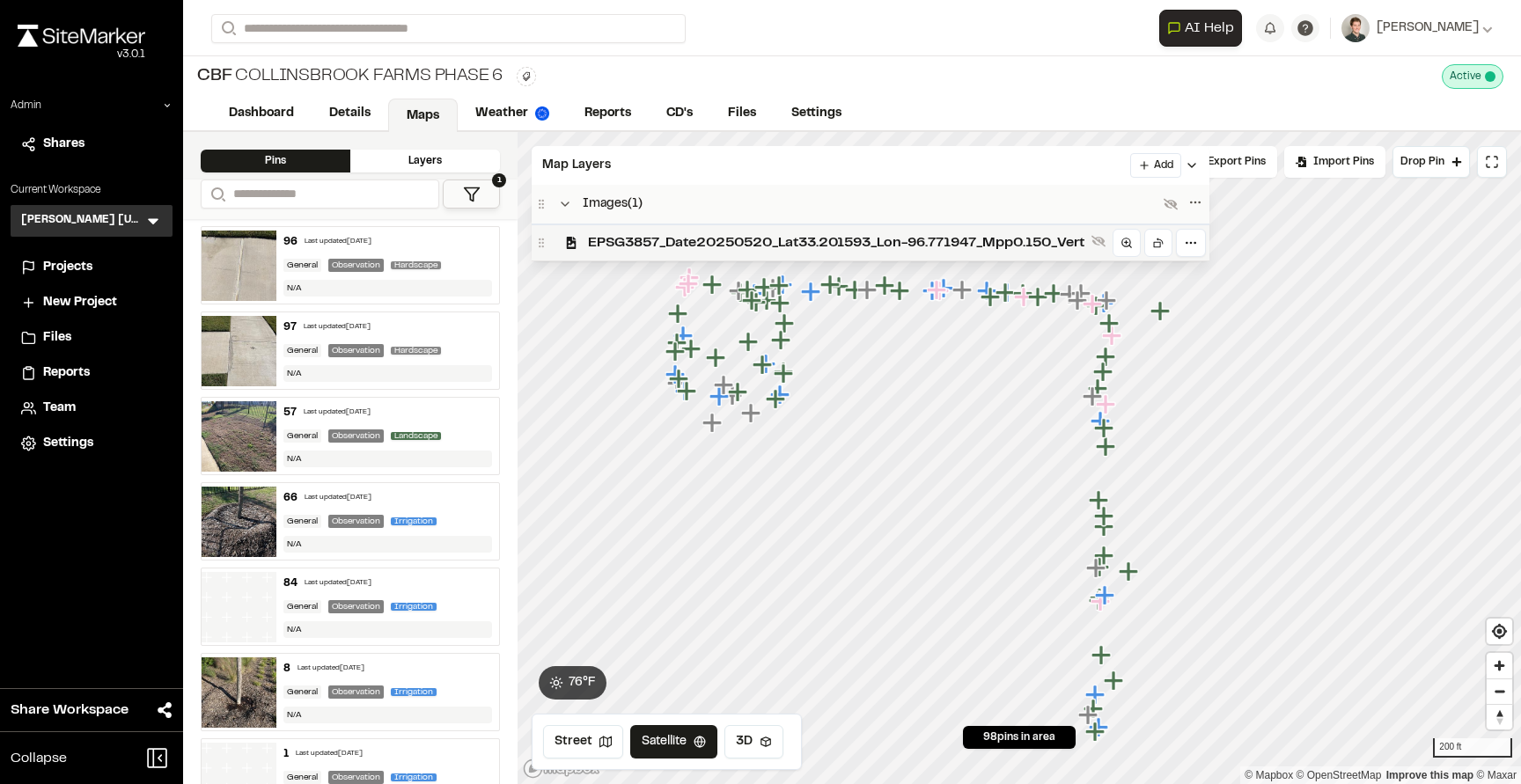
click at [624, 234] on span "EPSG3857_Date20250520_Lat33.201593_Lon-96.771947_Mpp0.150_Vert" at bounding box center [836, 242] width 497 height 21
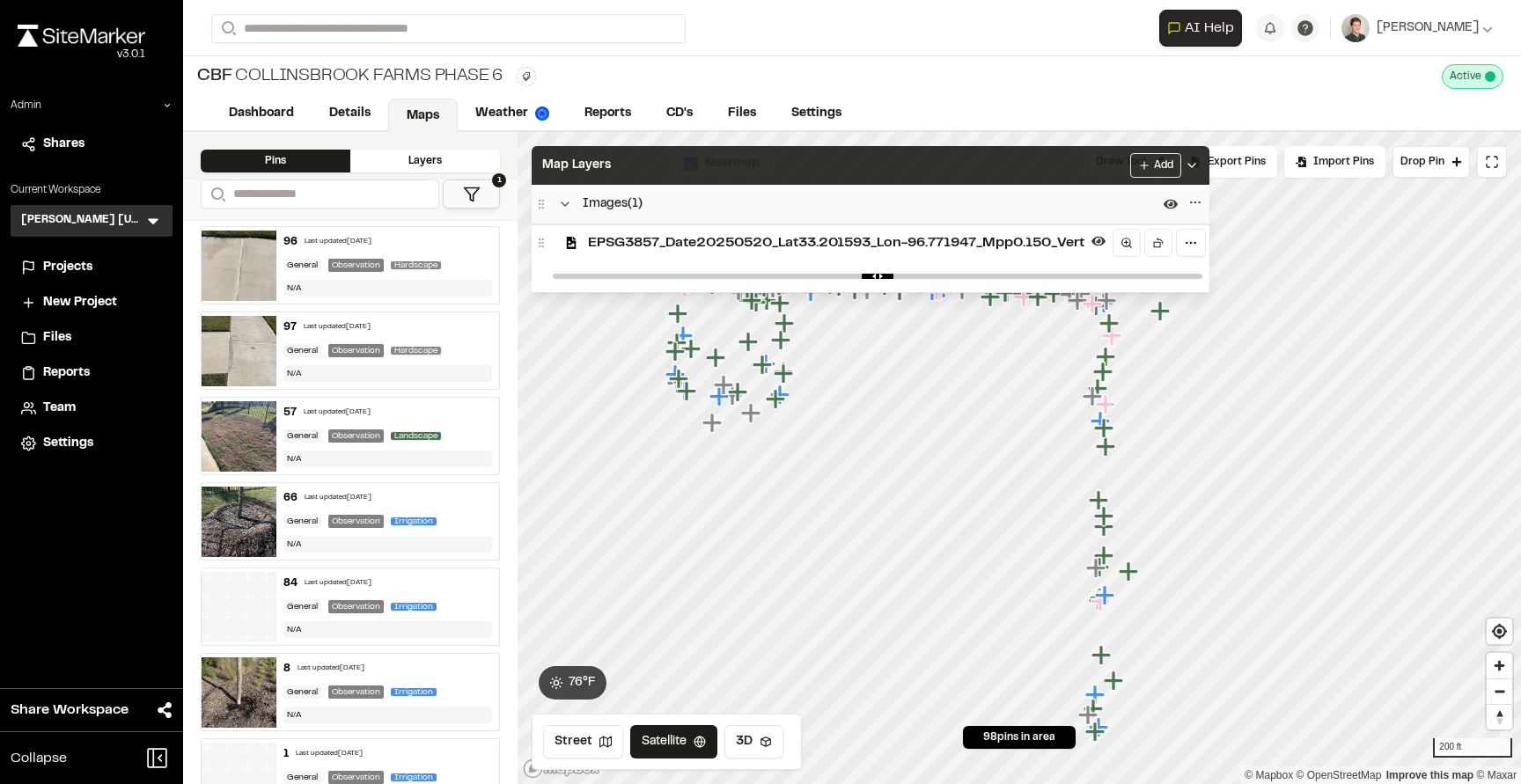
click at [646, 172] on div "Map Layers Add" at bounding box center [869, 165] width 677 height 39
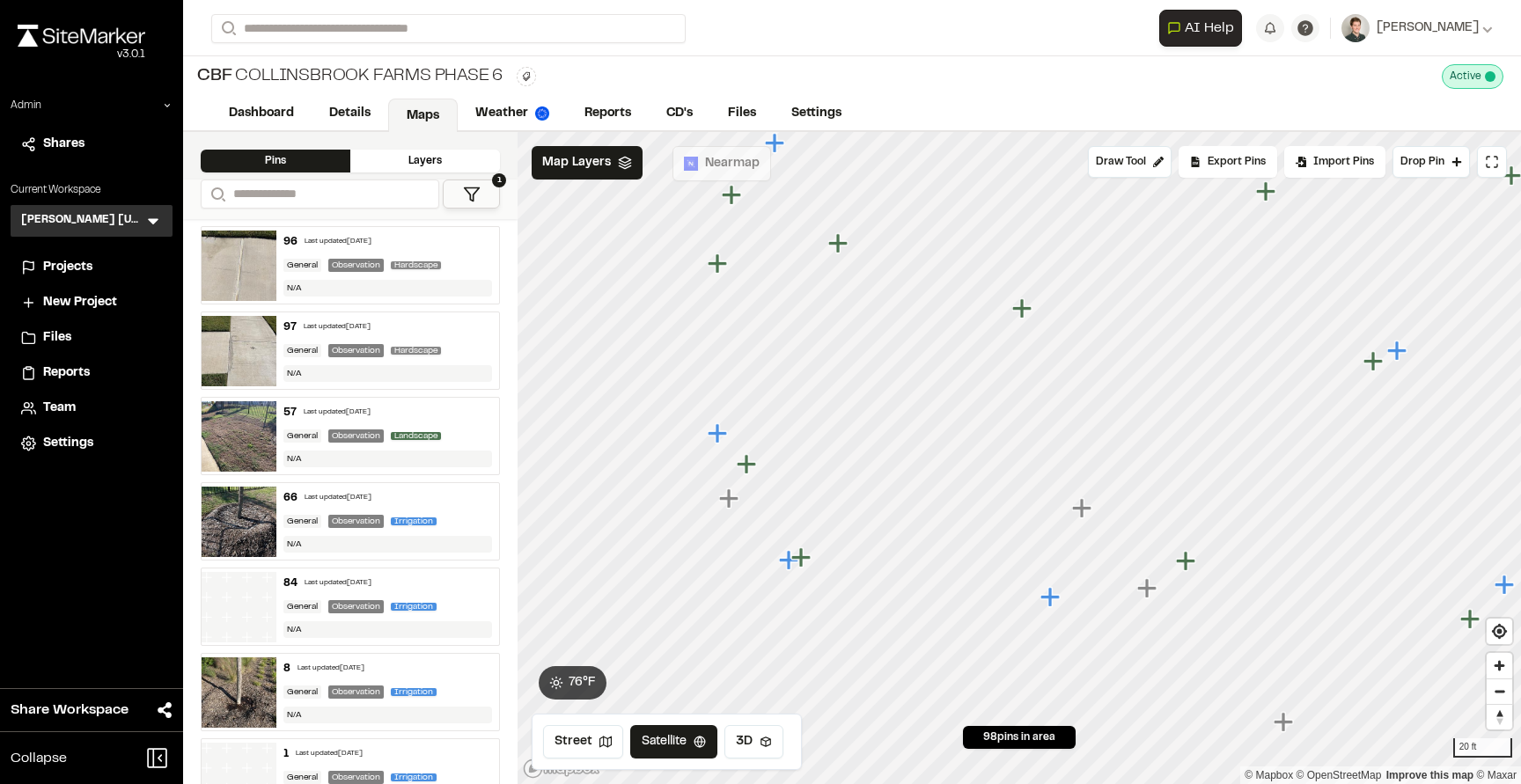
click at [1017, 312] on icon "Map marker" at bounding box center [1023, 309] width 23 height 23
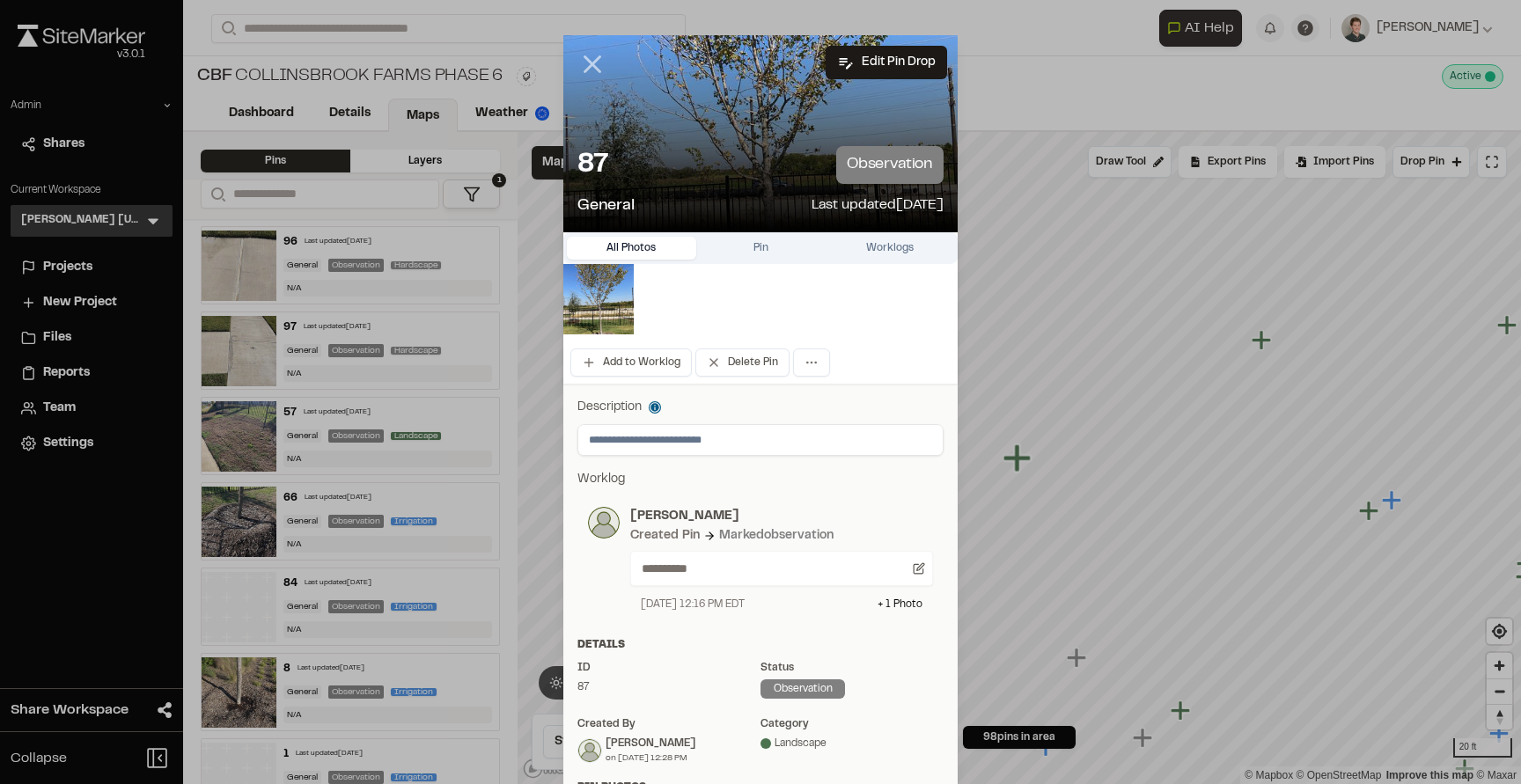
click at [594, 52] on icon at bounding box center [592, 65] width 30 height 30
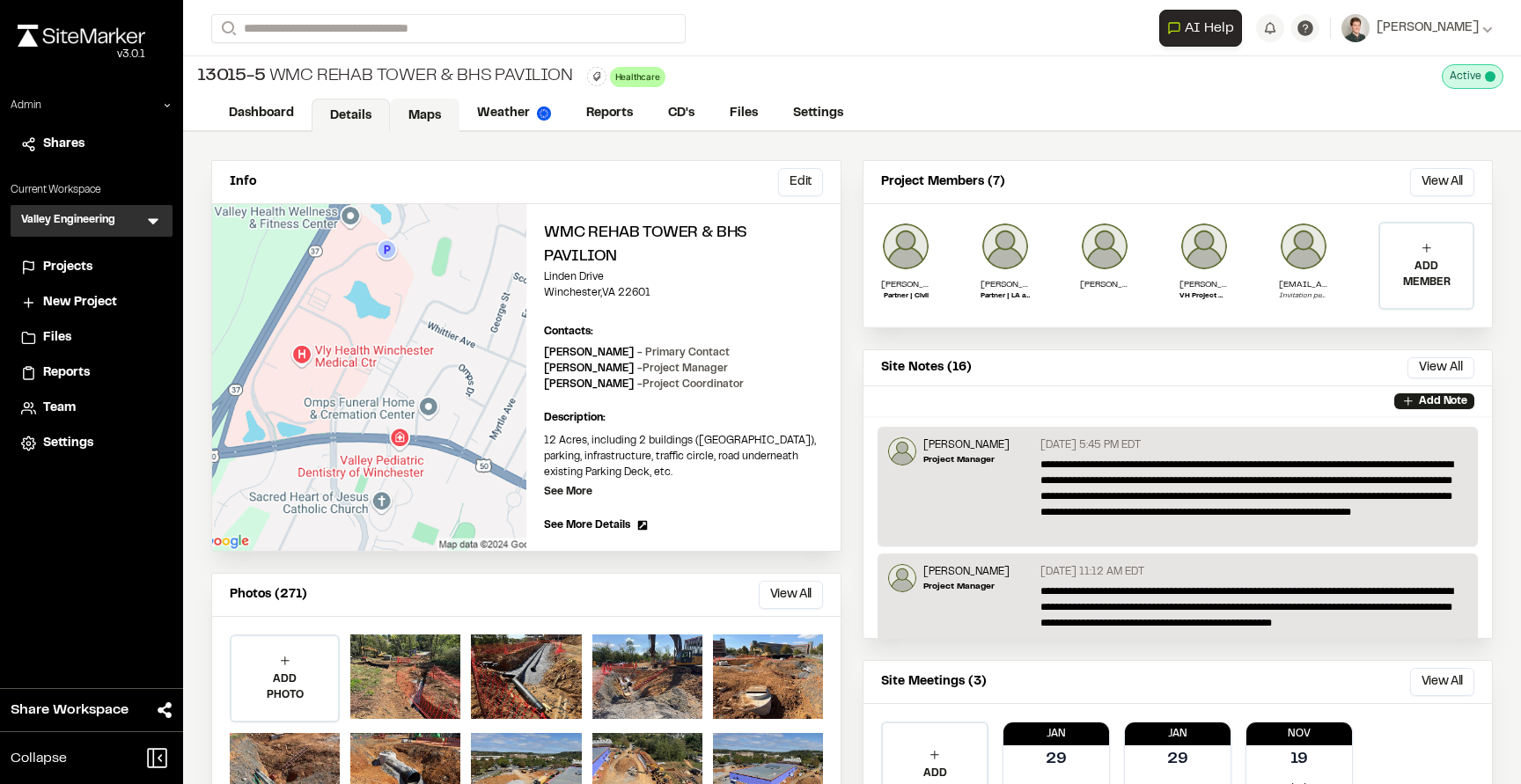
click at [412, 116] on link "Maps" at bounding box center [424, 115] width 70 height 34
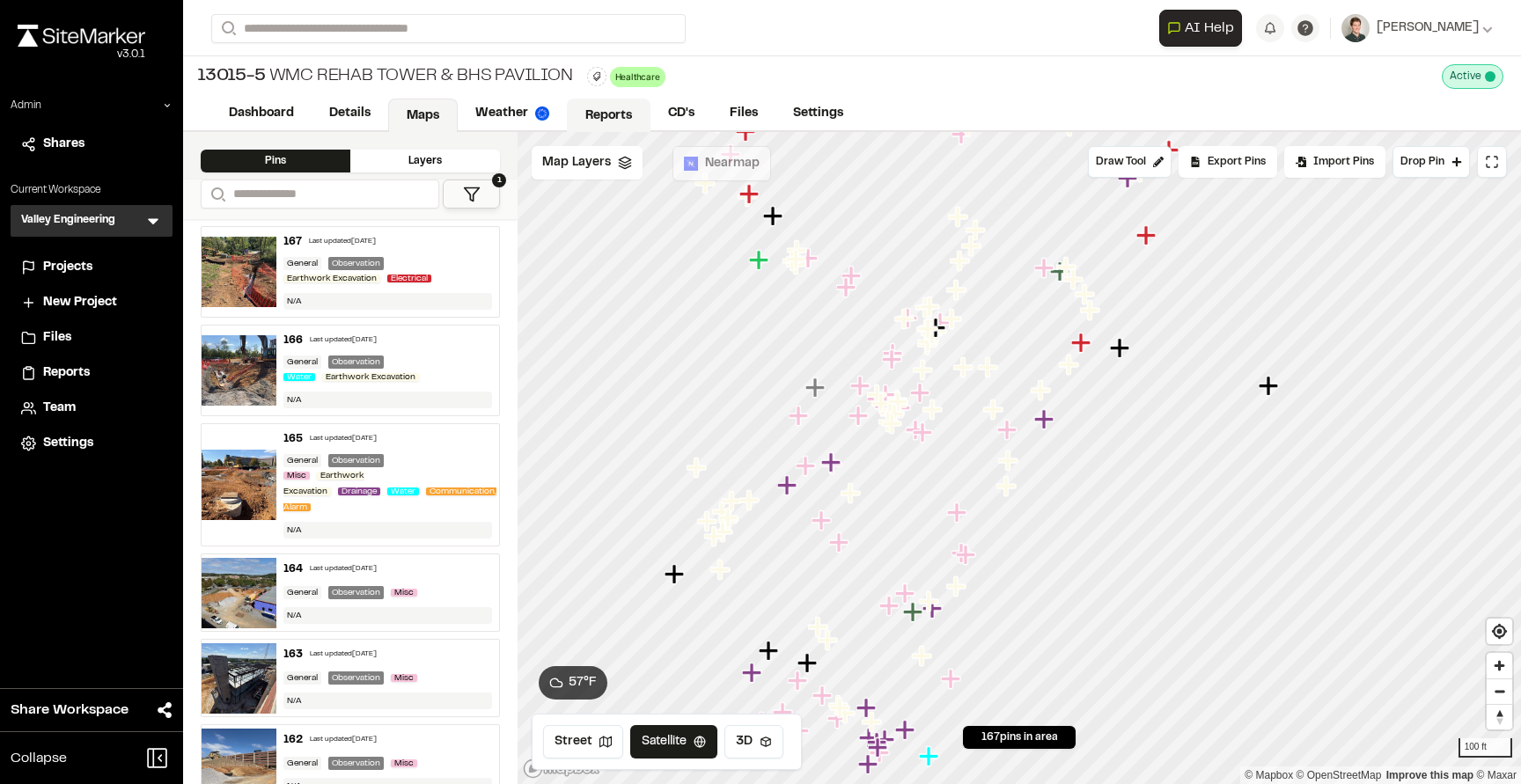
click at [602, 100] on link "Reports" at bounding box center [608, 115] width 83 height 34
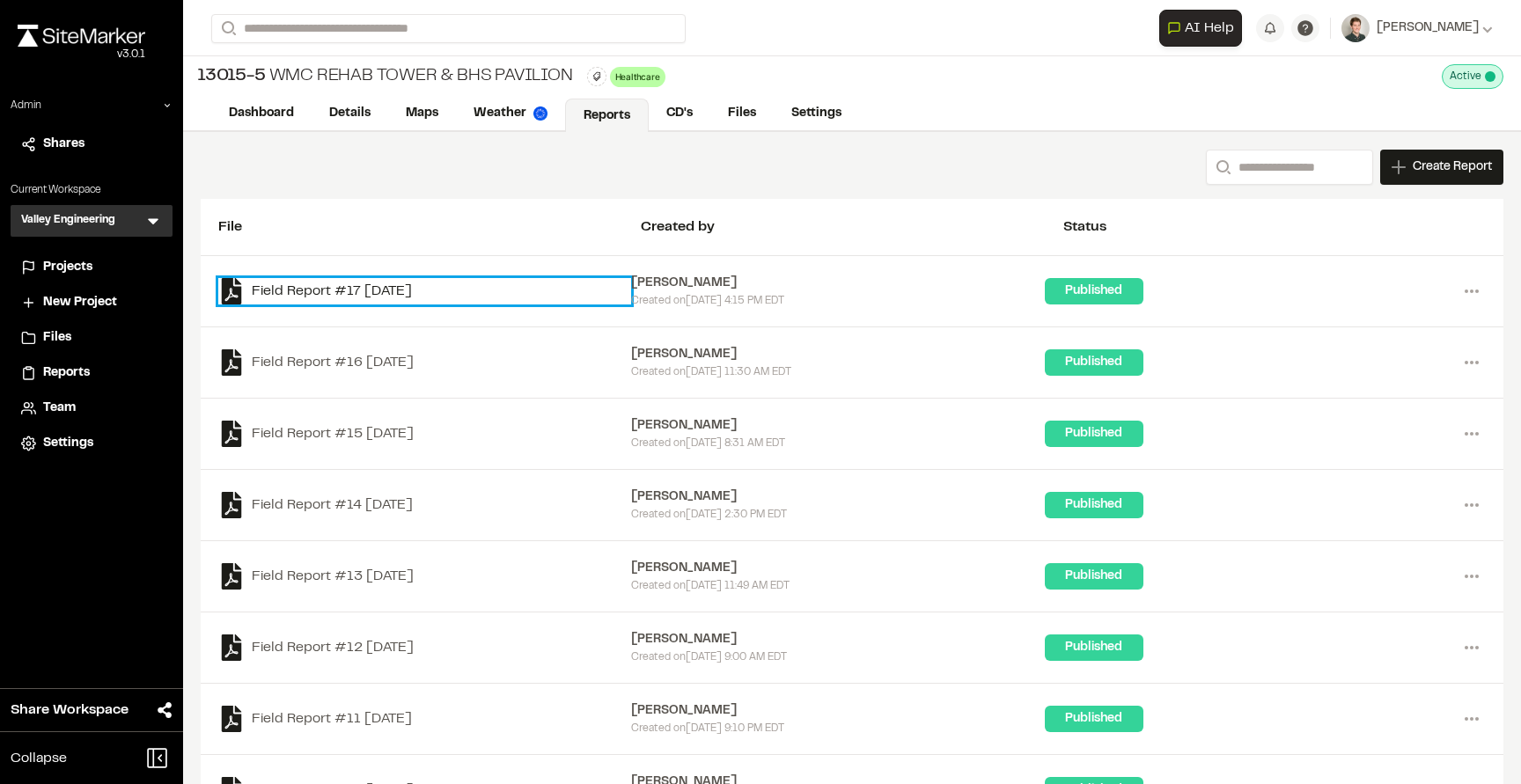
click at [342, 285] on link "Field Report #17 [DATE]" at bounding box center [425, 291] width 413 height 27
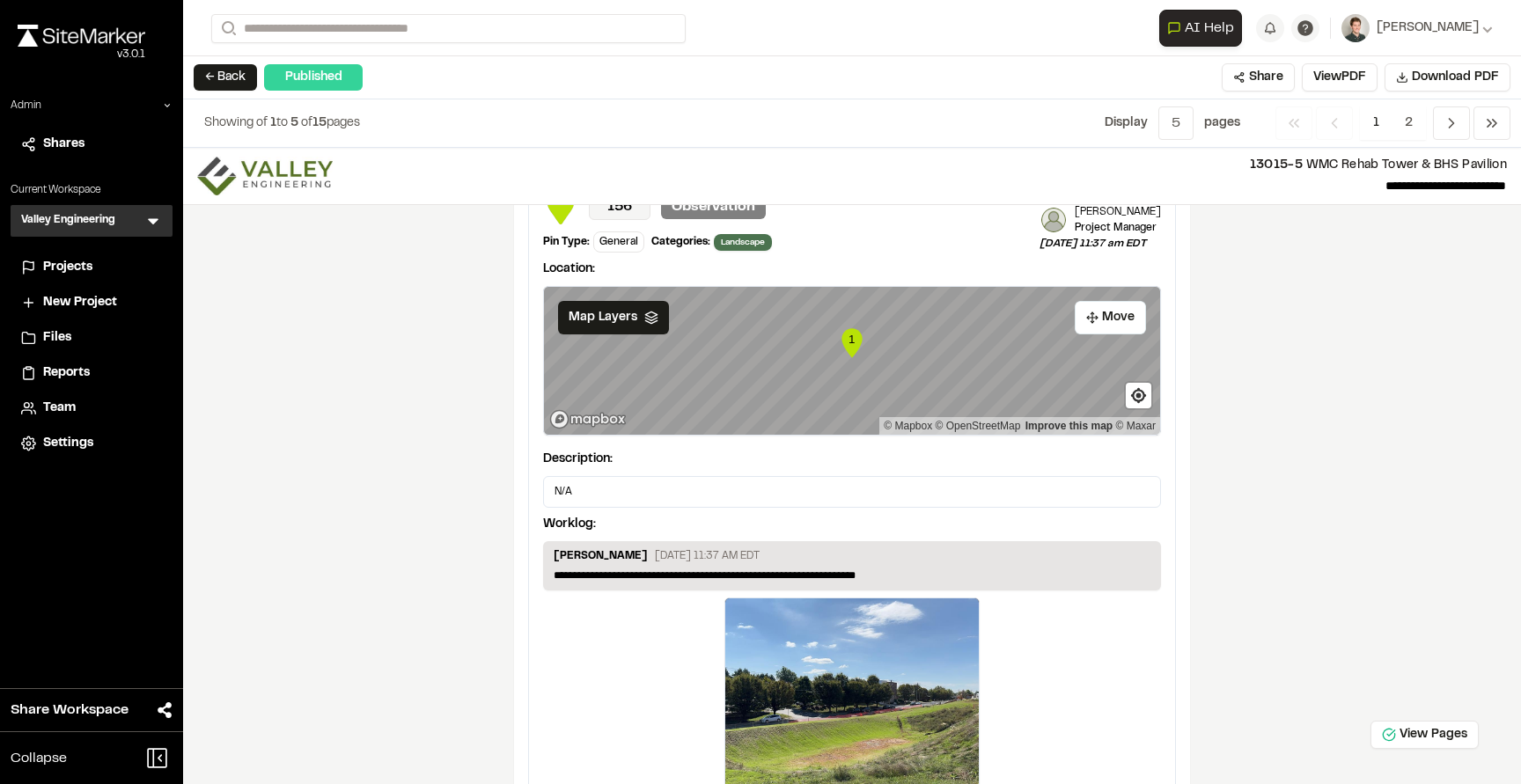
scroll to position [2504, 0]
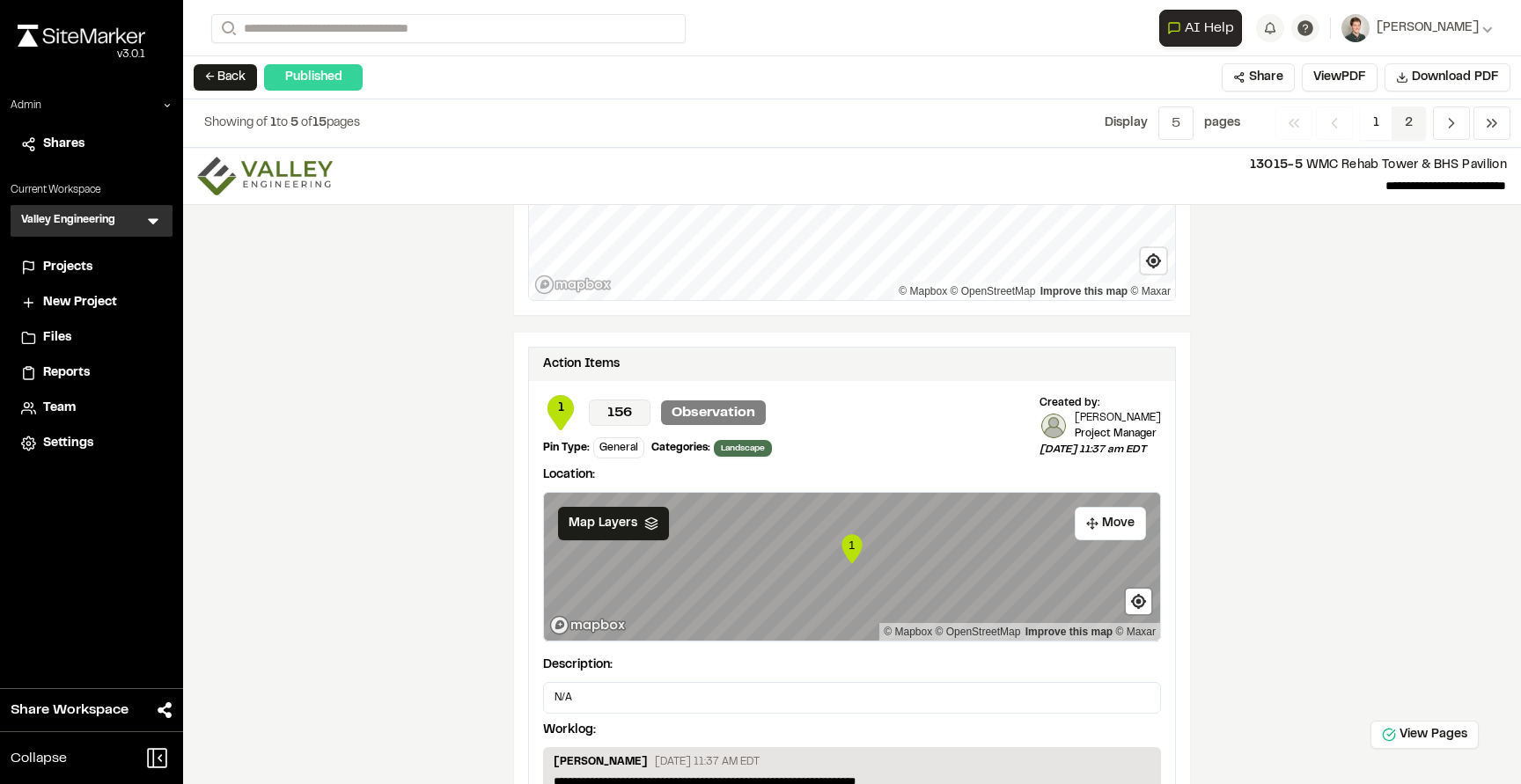
click at [1394, 130] on span "2" at bounding box center [1409, 123] width 35 height 34
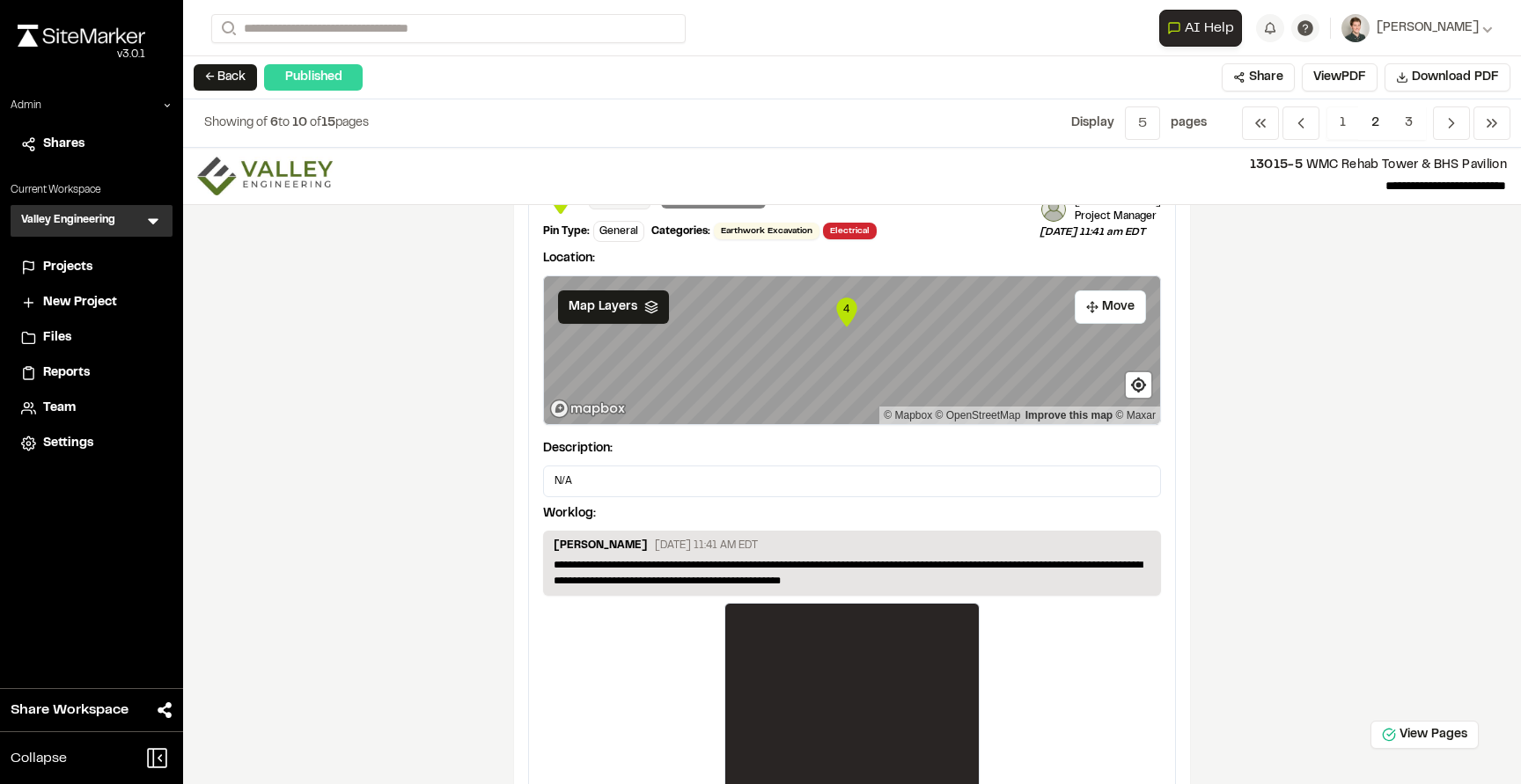
scroll to position [1496, 0]
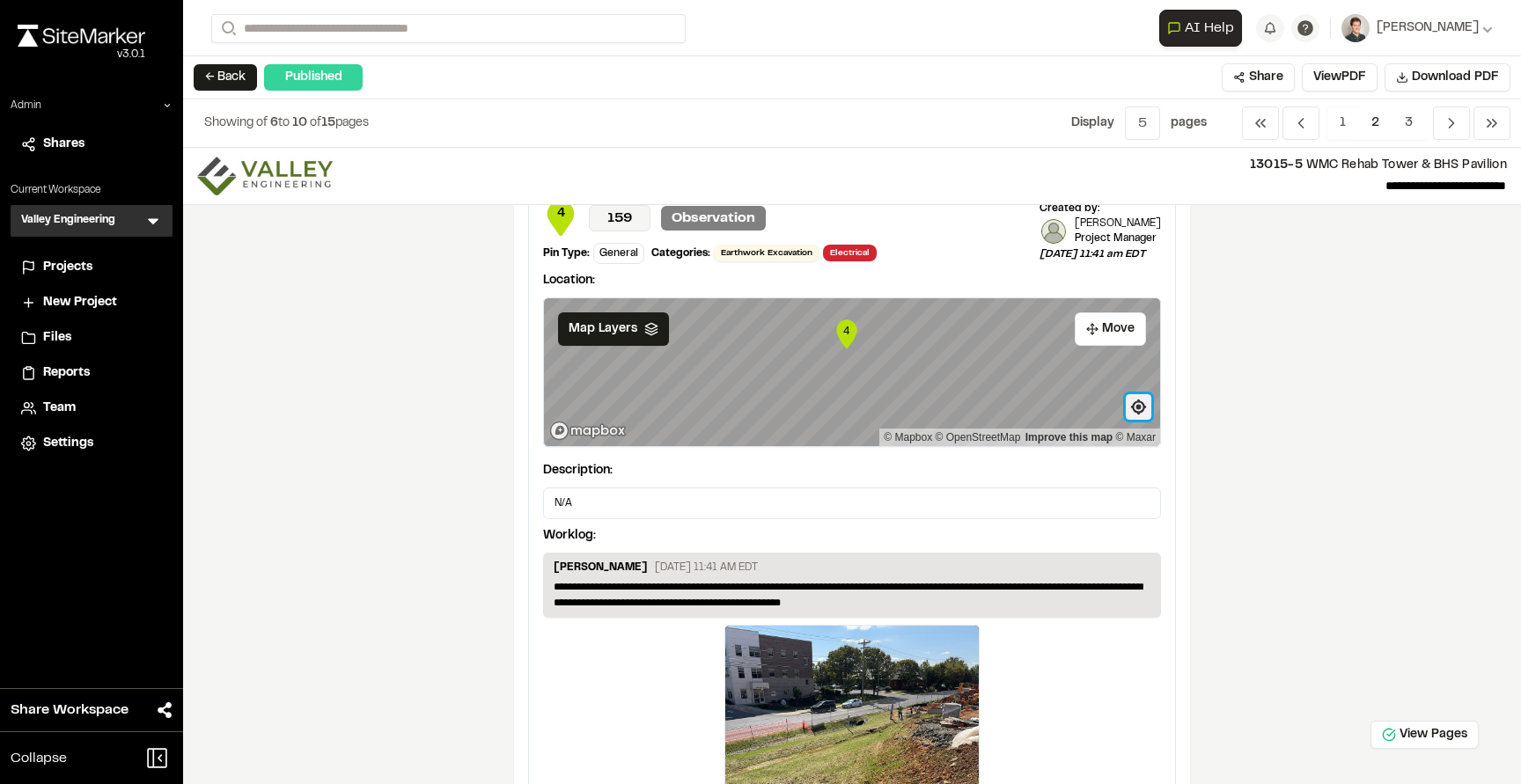
click at [1140, 405] on span "Find my location" at bounding box center [1138, 406] width 26 height 26
click at [475, 418] on div "**********" at bounding box center [852, 465] width 1338 height 636
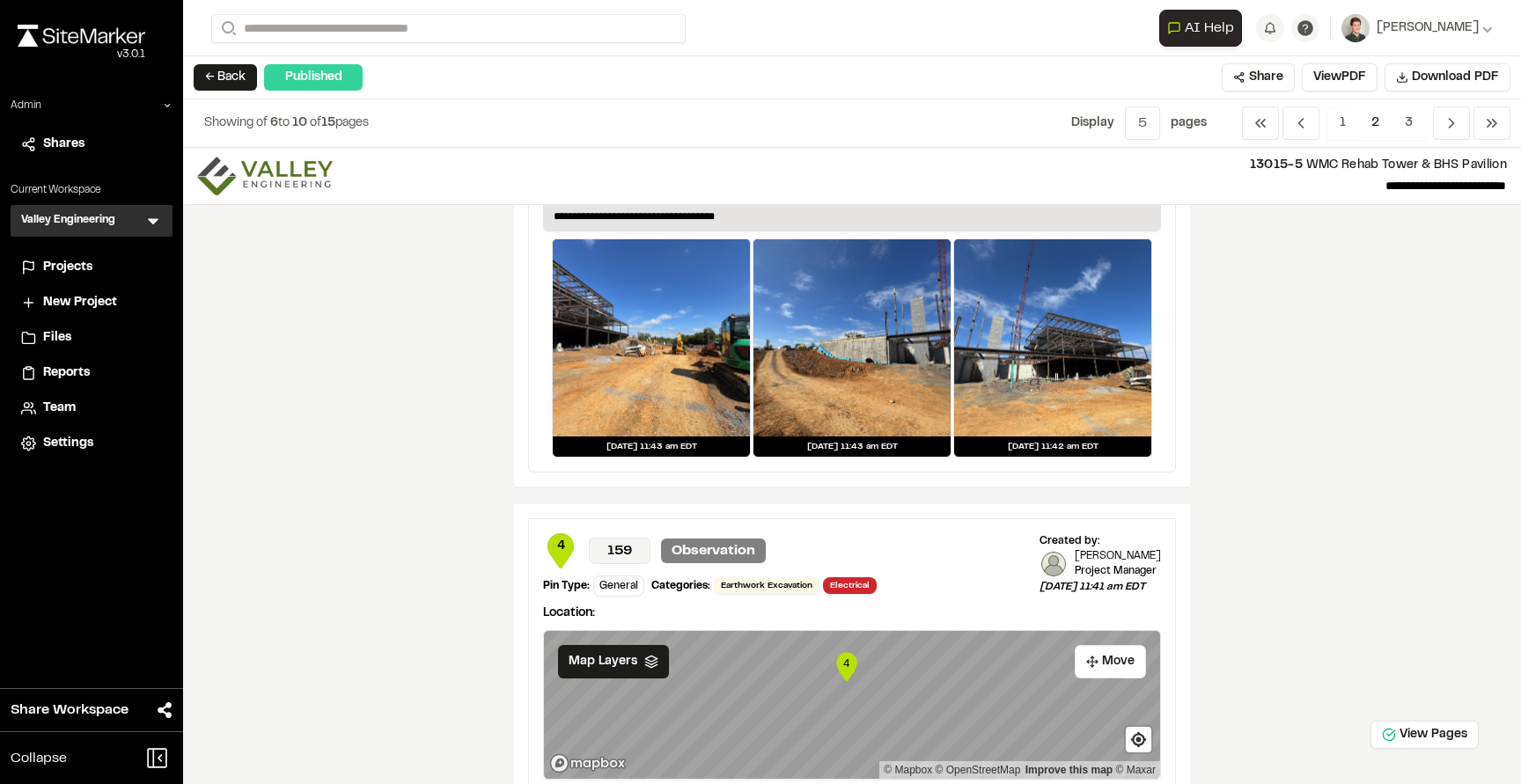
scroll to position [1145, 0]
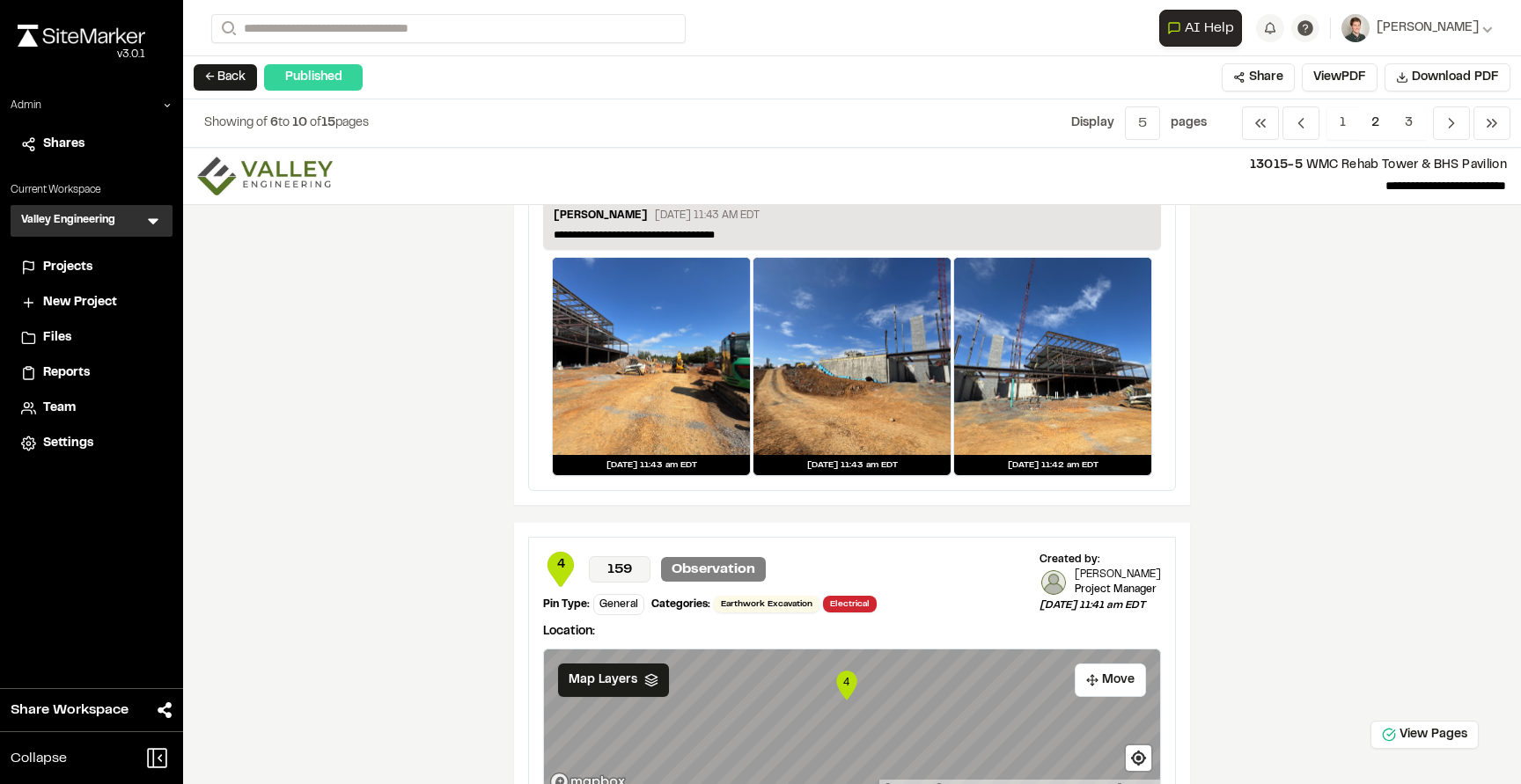
click at [77, 270] on span "Projects" at bounding box center [68, 267] width 50 height 19
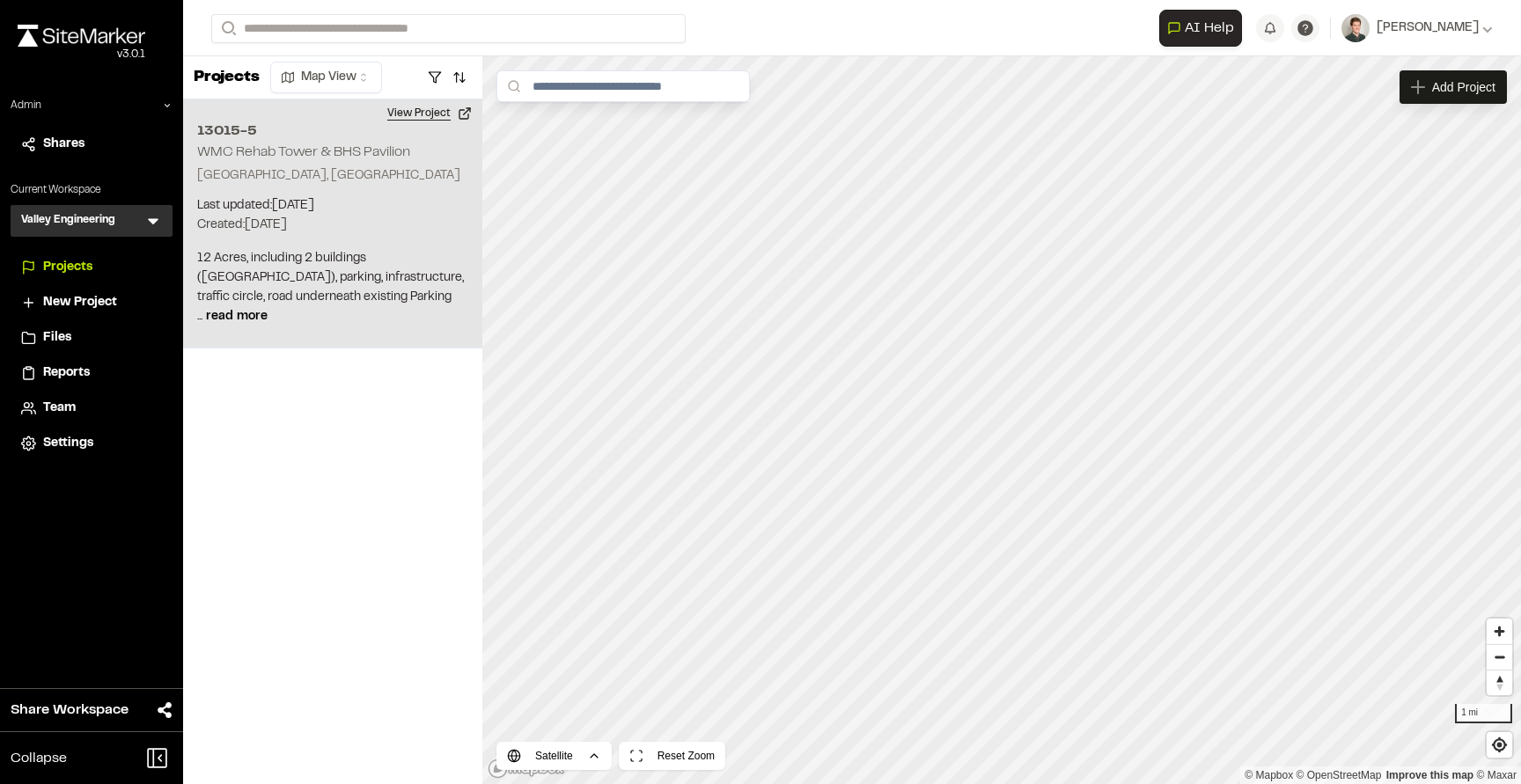
click at [434, 113] on button "View Project" at bounding box center [429, 113] width 105 height 28
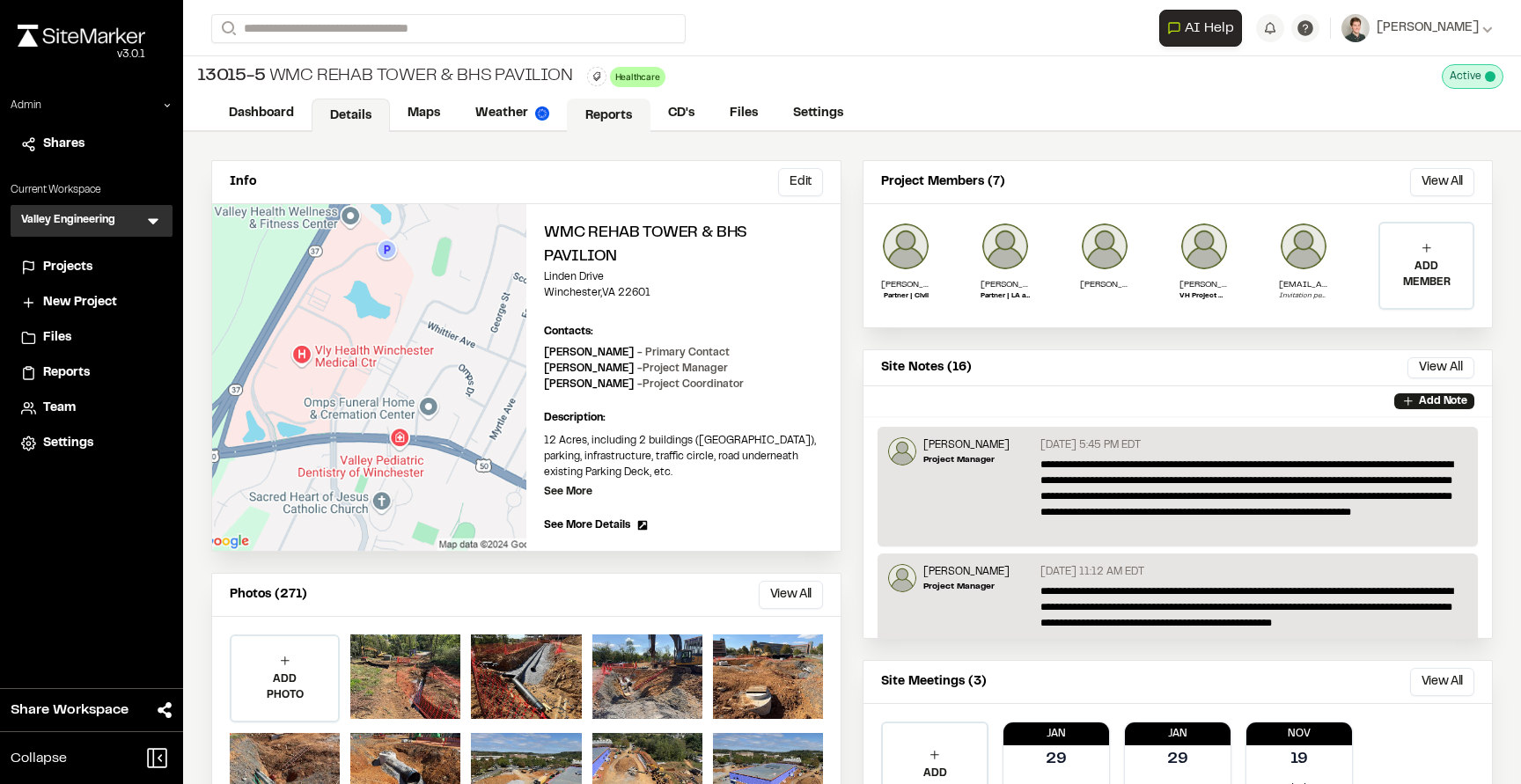
click at [598, 119] on link "Reports" at bounding box center [608, 115] width 83 height 34
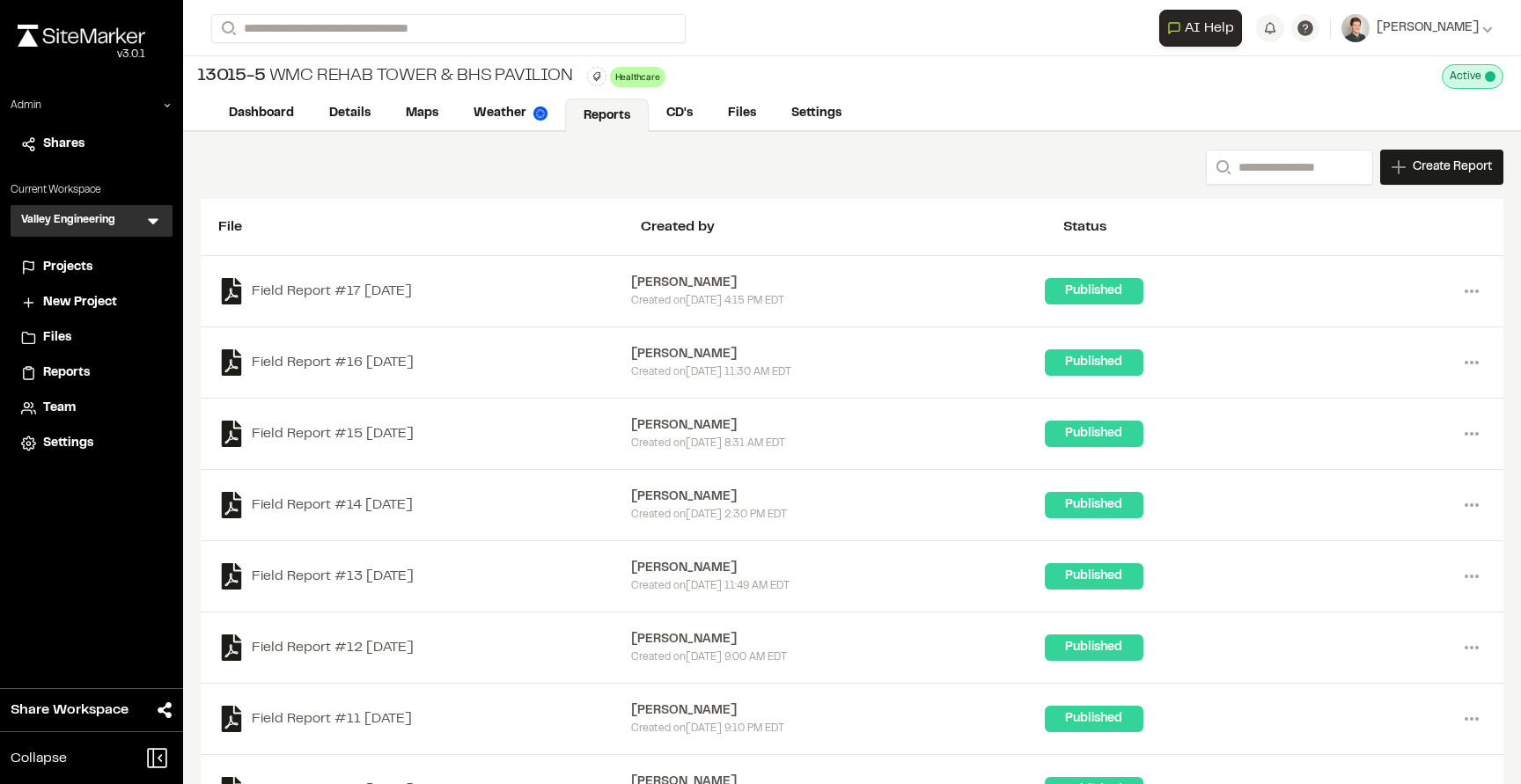
click at [59, 406] on span "Team" at bounding box center [59, 408] width 33 height 19
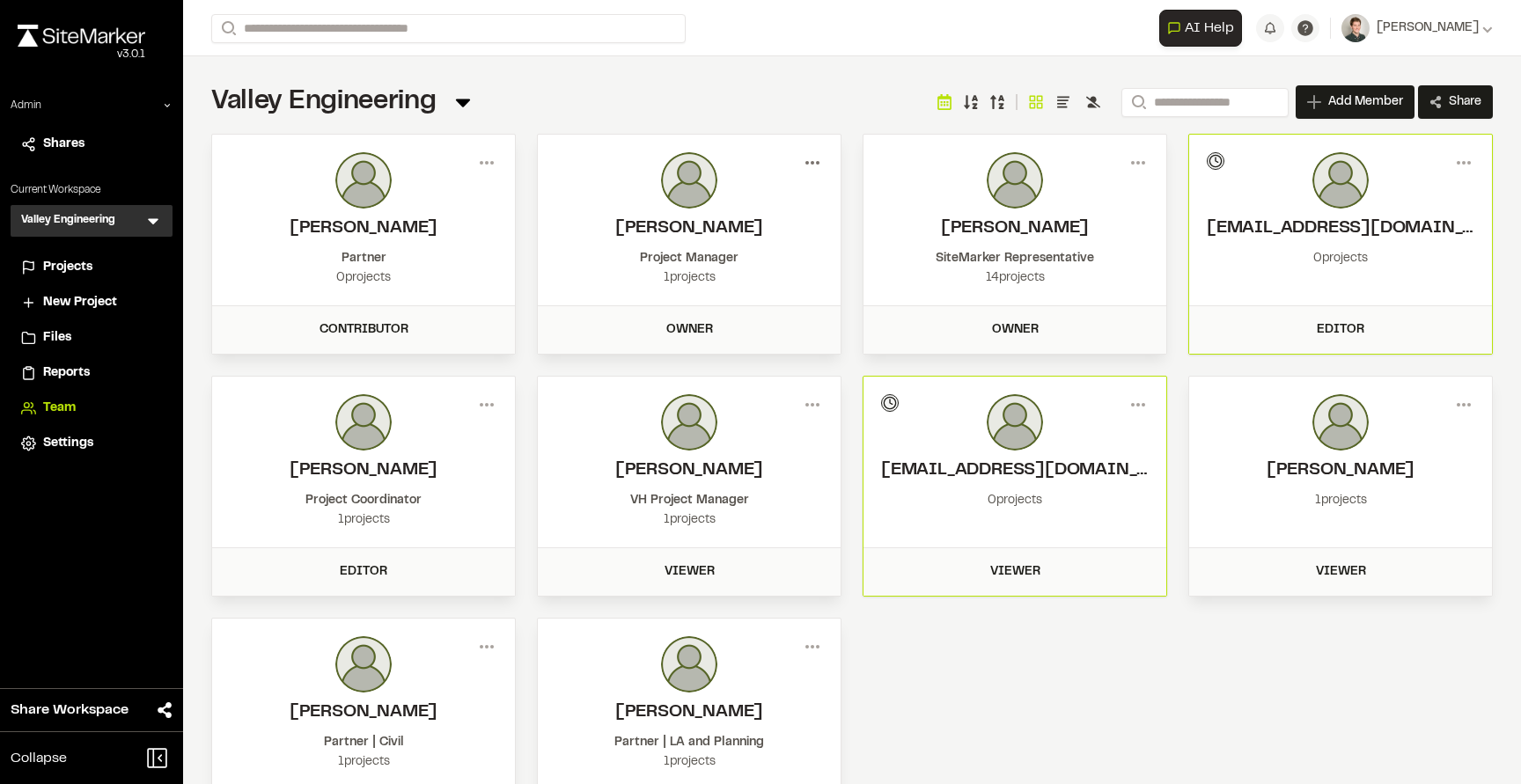
click at [807, 165] on icon at bounding box center [813, 163] width 28 height 28
click at [710, 187] on div "View" at bounding box center [748, 200] width 153 height 27
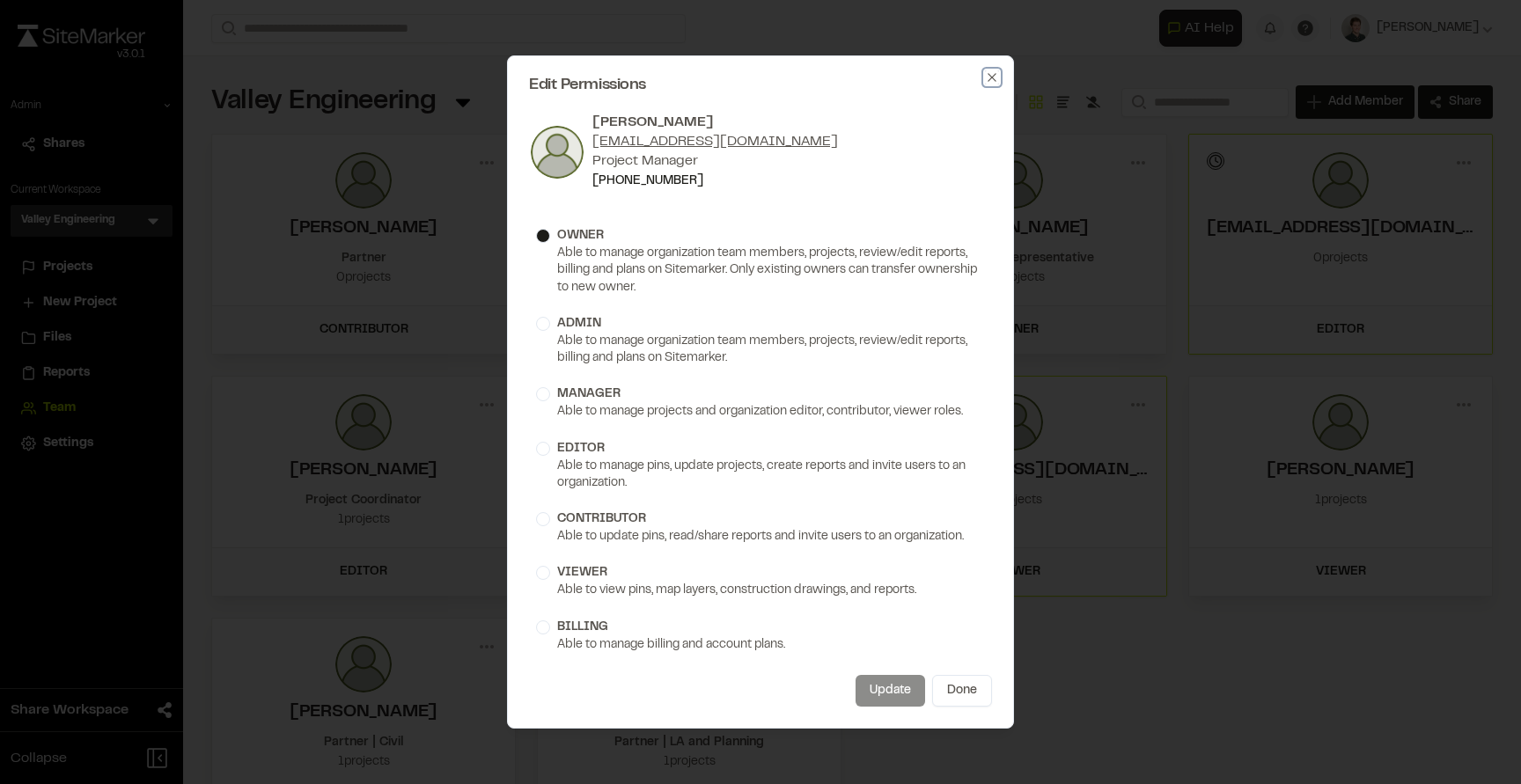
click at [992, 80] on icon "button" at bounding box center [992, 78] width 14 height 14
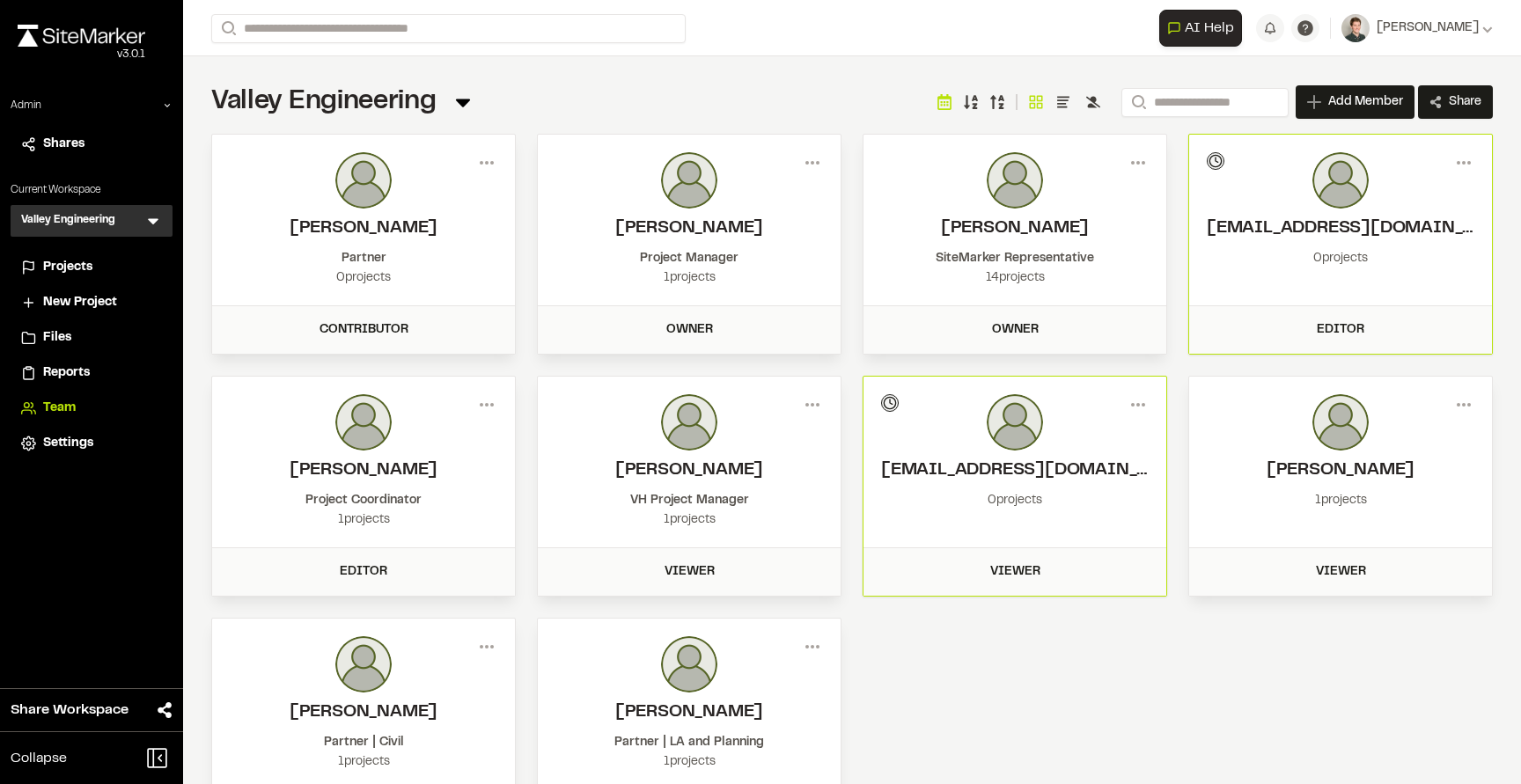
click at [554, 81] on div "Valley Engineering Team Menu Search Add Member Invite New Team Member * Require…" at bounding box center [852, 462] width 1338 height 811
click at [458, 105] on icon at bounding box center [463, 102] width 25 height 25
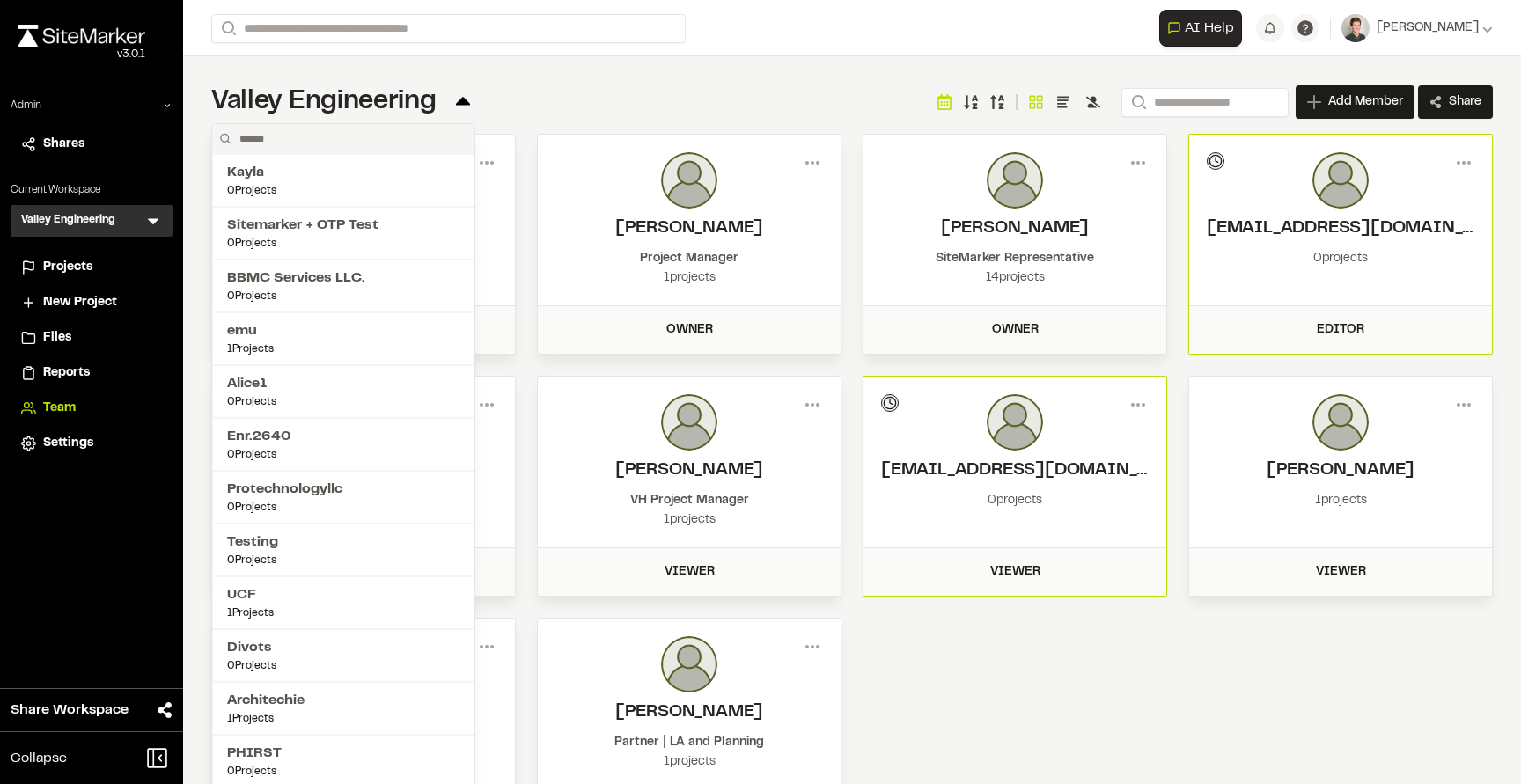
click at [520, 104] on div "**********" at bounding box center [852, 102] width 1281 height 35
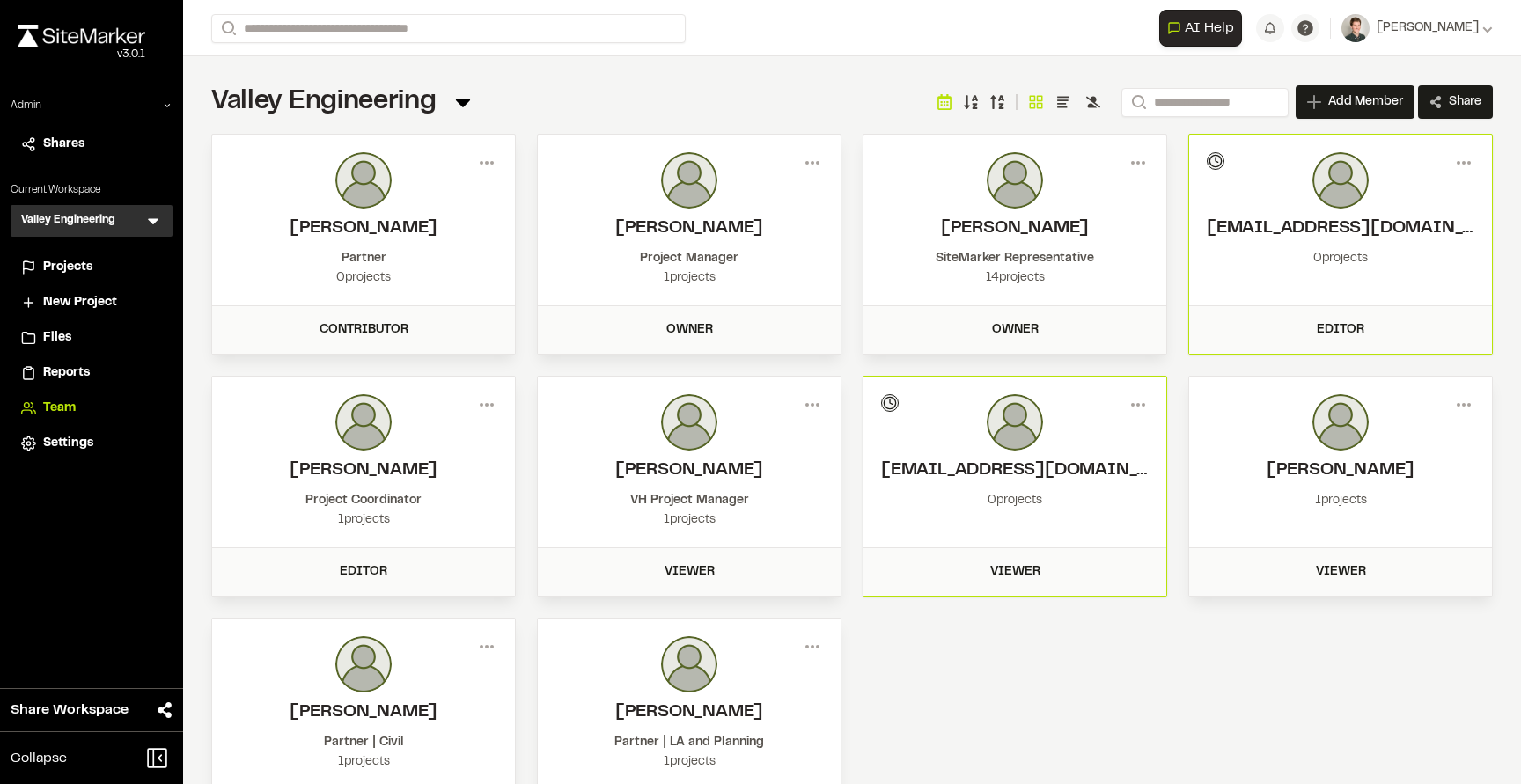
click at [453, 99] on icon at bounding box center [463, 102] width 25 height 25
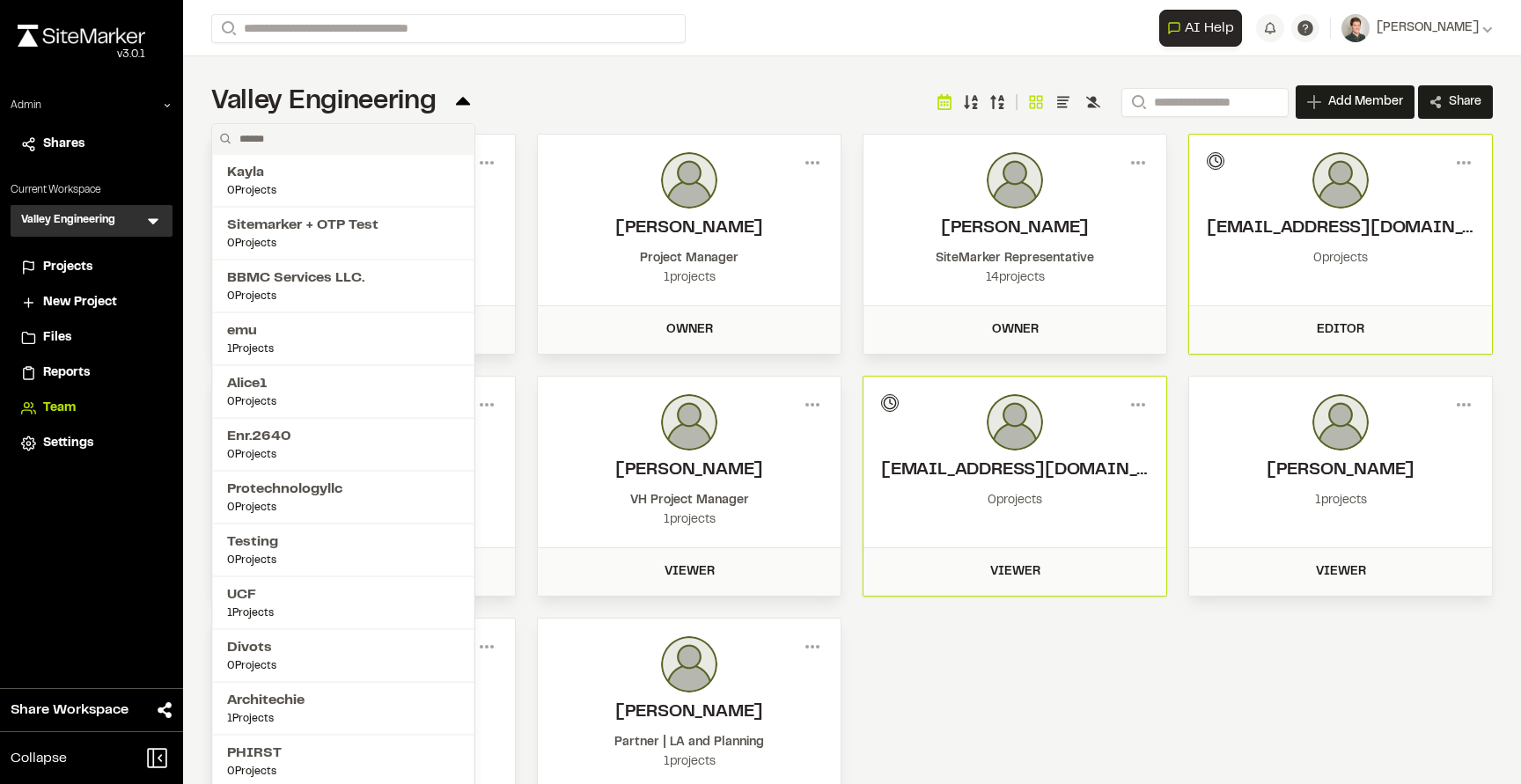
click at [517, 93] on div "**********" at bounding box center [852, 102] width 1281 height 35
